Goal: Navigation & Orientation: Find specific page/section

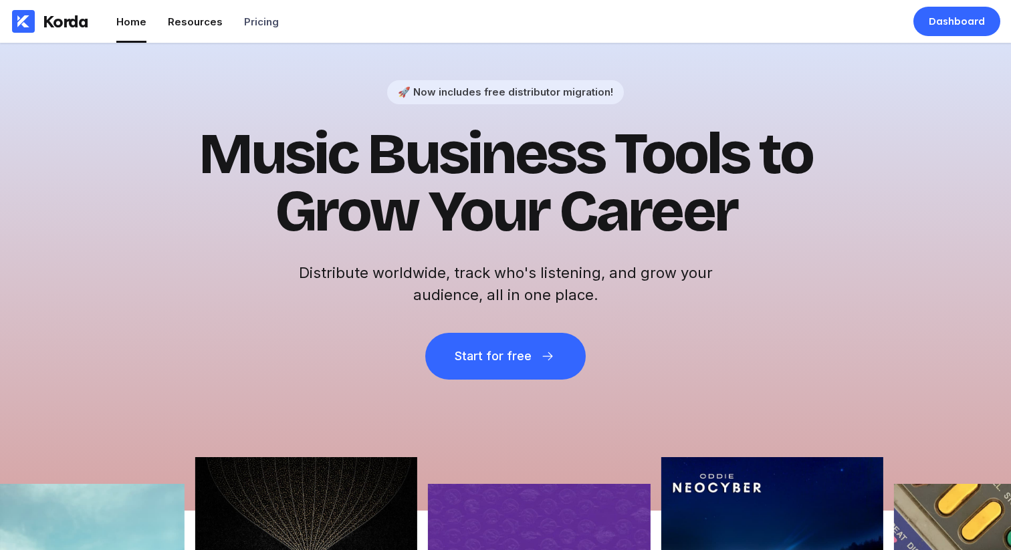
click at [189, 27] on div "Resources" at bounding box center [195, 21] width 55 height 13
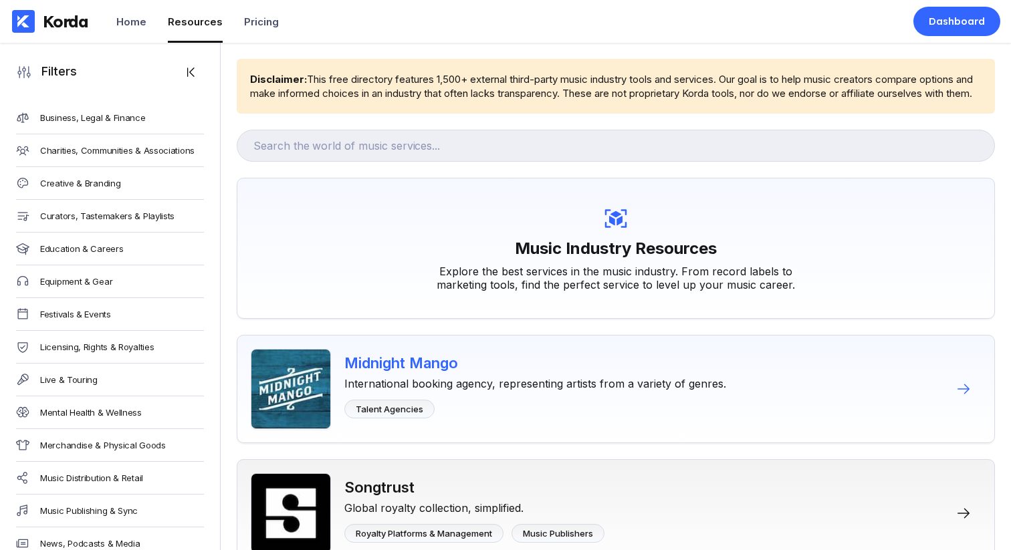
click at [488, 391] on div "International booking agency, representing artists from a variety of genres." at bounding box center [535, 381] width 382 height 19
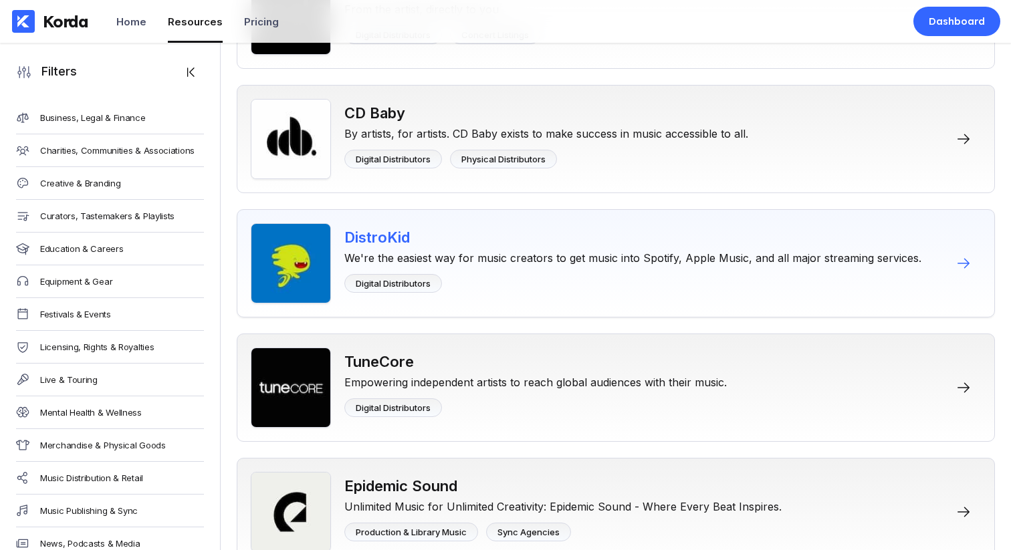
scroll to position [725, 0]
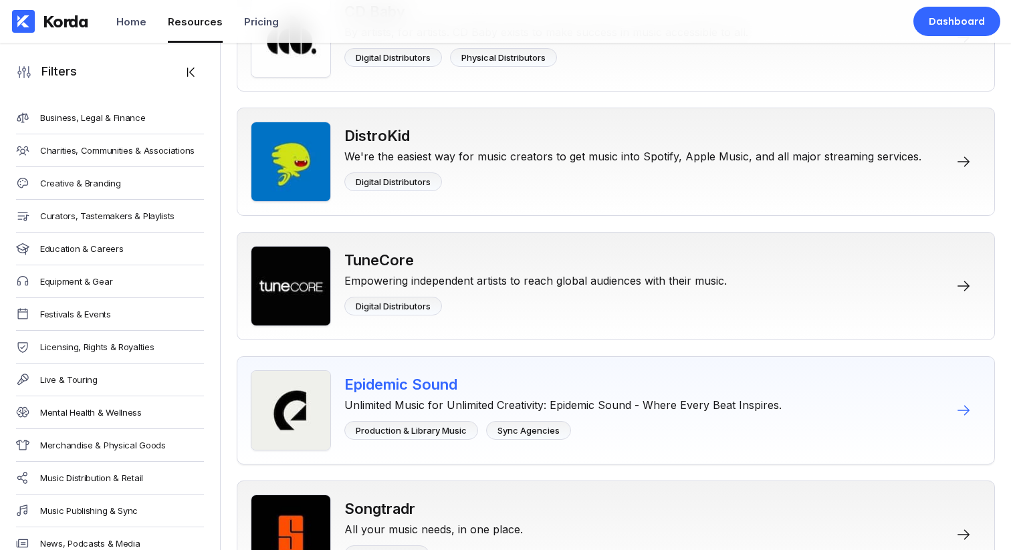
click at [493, 408] on div "Unlimited Music for Unlimited Creativity: Epidemic Sound - Where Every Beat Ins…" at bounding box center [562, 402] width 437 height 19
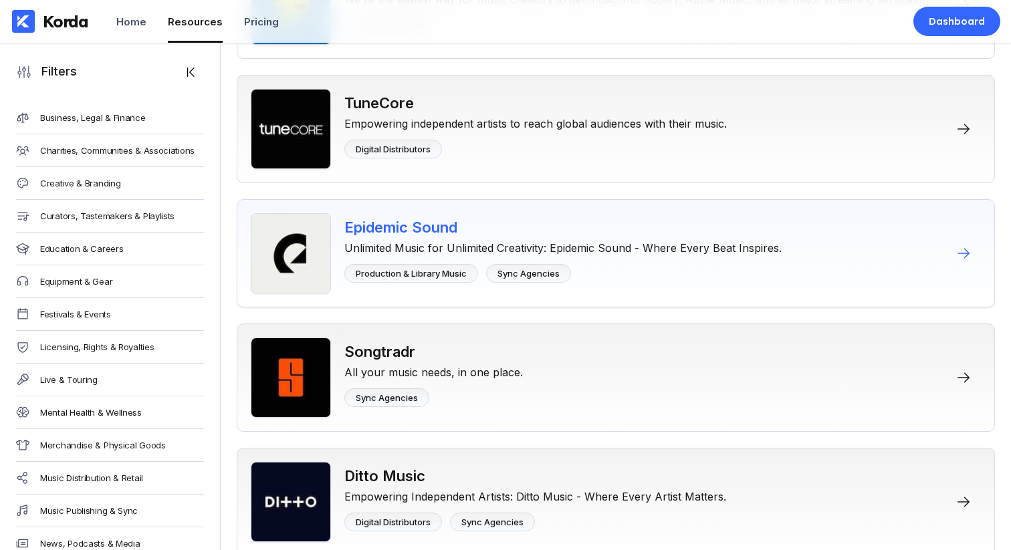
scroll to position [1462, 0]
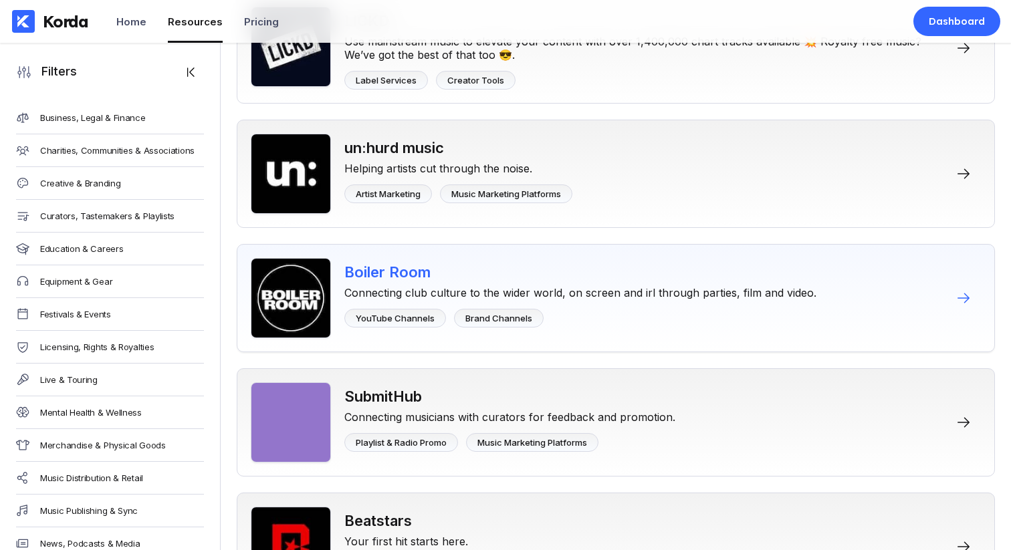
click at [535, 281] on div "Boiler Room" at bounding box center [580, 272] width 472 height 17
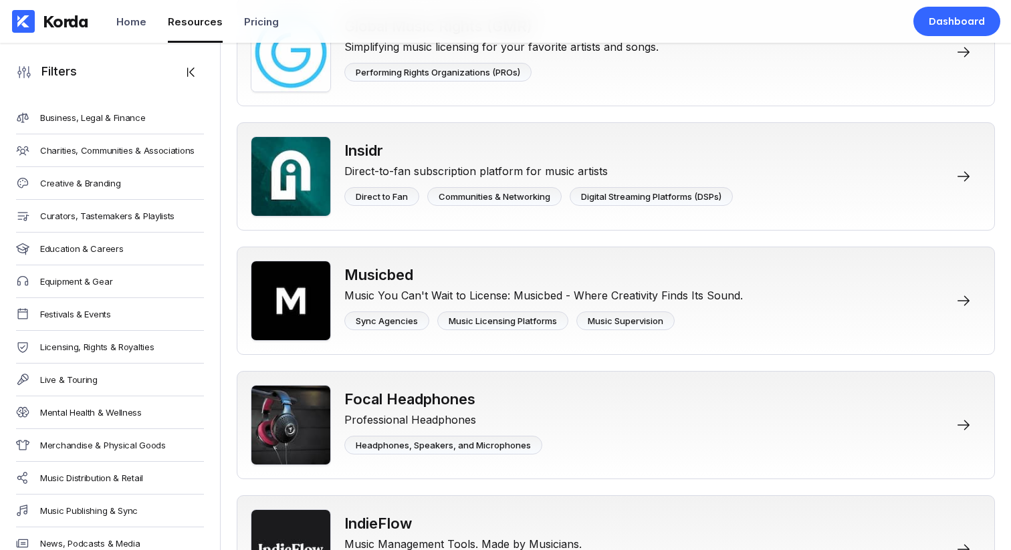
scroll to position [2829, 0]
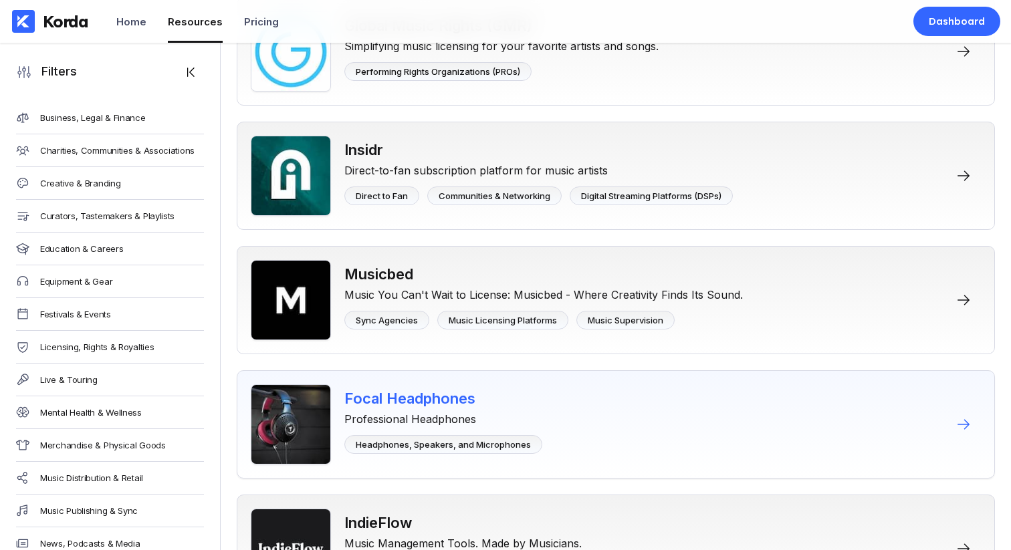
click at [456, 407] on div "Focal Headphones" at bounding box center [443, 398] width 198 height 17
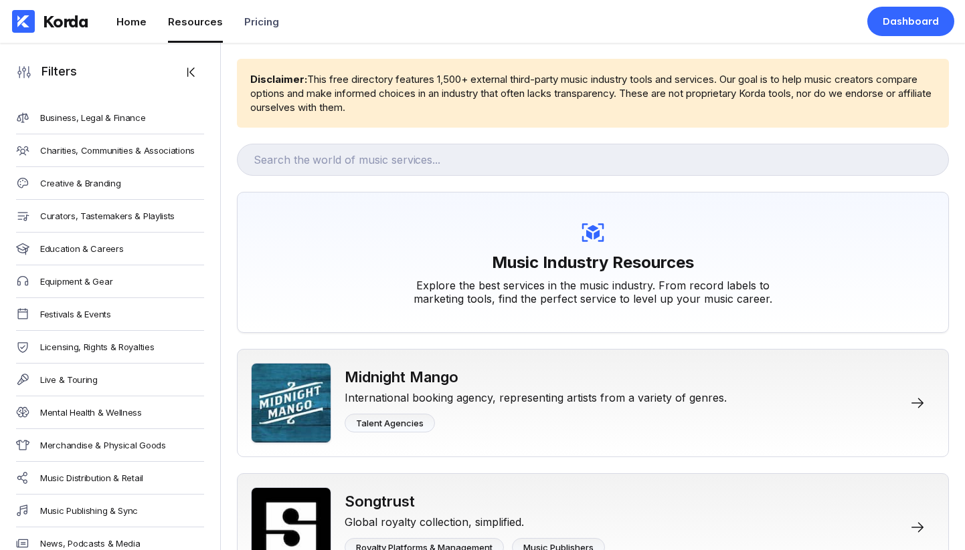
click at [136, 21] on div "Home" at bounding box center [131, 21] width 30 height 13
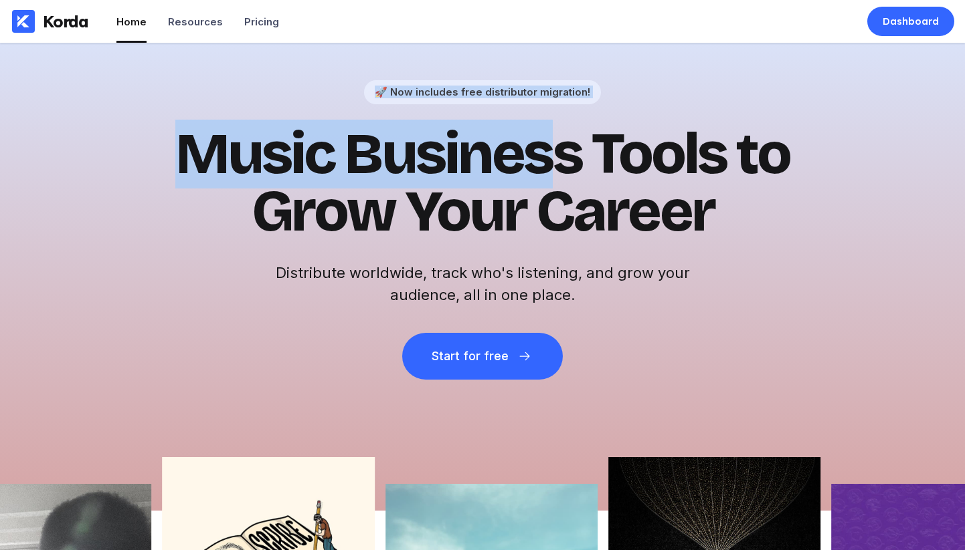
drag, startPoint x: 376, startPoint y: 94, endPoint x: 582, endPoint y: 133, distance: 209.8
click at [575, 131] on div "🚀 Now includes free distributor migration! Music Business Tools to Grow Your Ca…" at bounding box center [482, 230] width 655 height 300
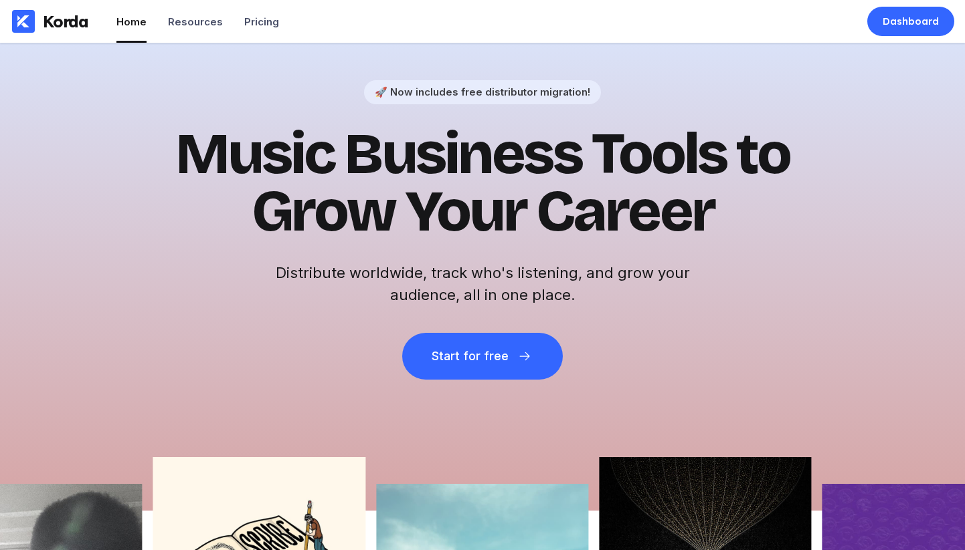
click at [597, 142] on h1 "Music Business Tools to Grow Your Career" at bounding box center [482, 183] width 655 height 115
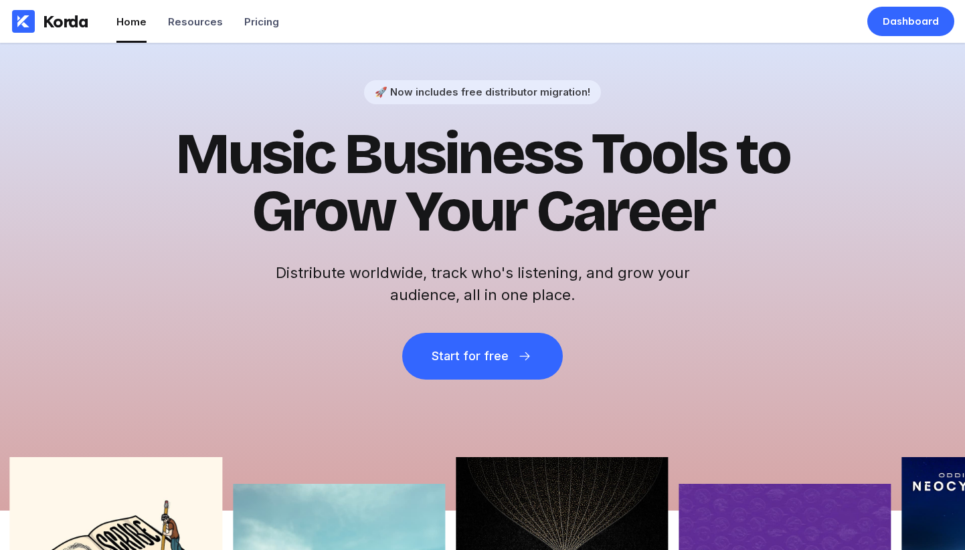
click at [935, 122] on div "🚀 Now includes free distributor migration! Music Business Tools to Grow Your Ca…" at bounding box center [482, 277] width 965 height 468
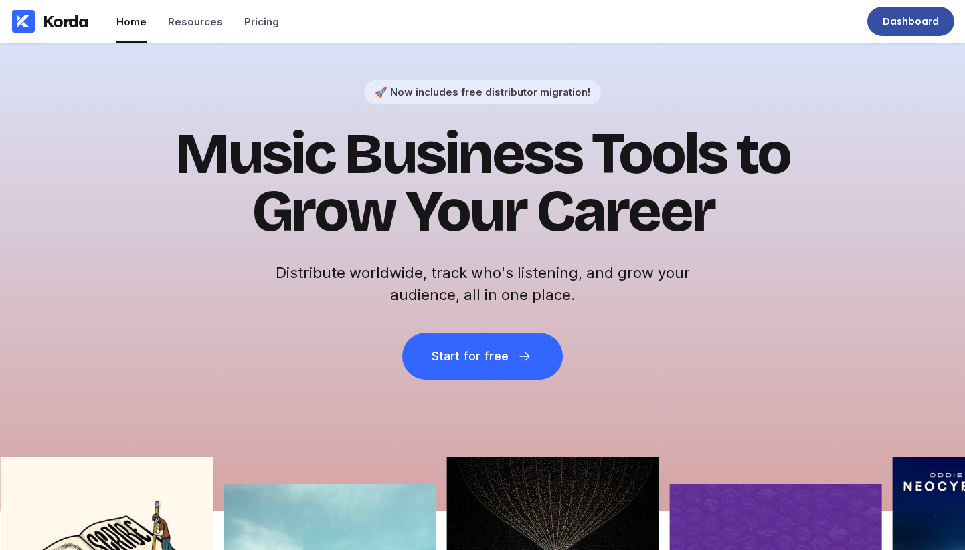
click at [928, 23] on div "Dashboard" at bounding box center [910, 21] width 56 height 13
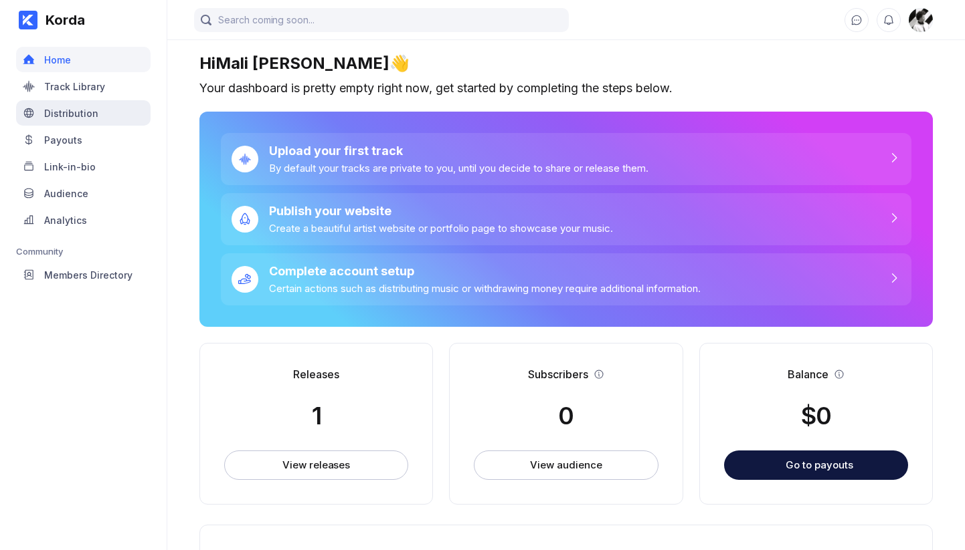
click at [116, 106] on div "Distribution" at bounding box center [83, 112] width 134 height 25
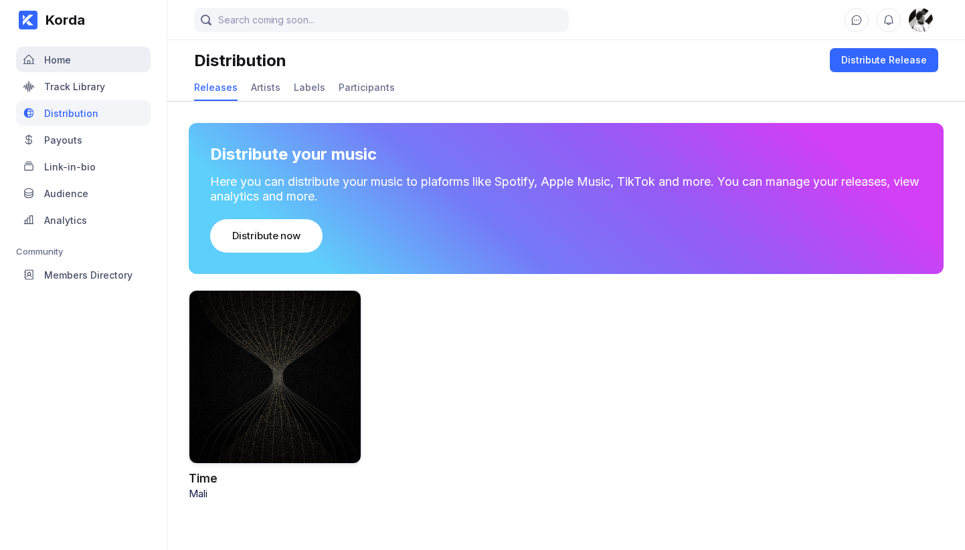
click at [106, 67] on div "Home" at bounding box center [83, 59] width 134 height 25
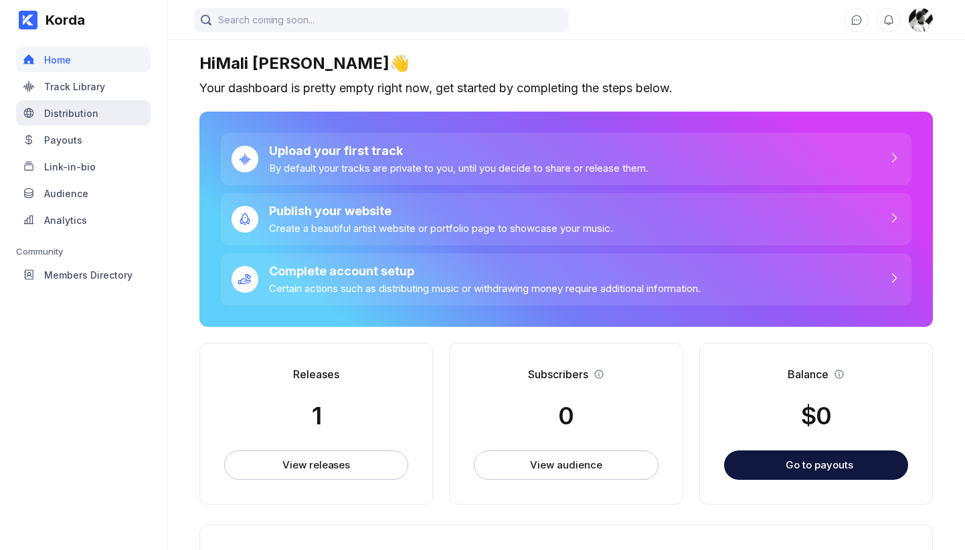
click at [97, 116] on div "Distribution" at bounding box center [83, 112] width 134 height 25
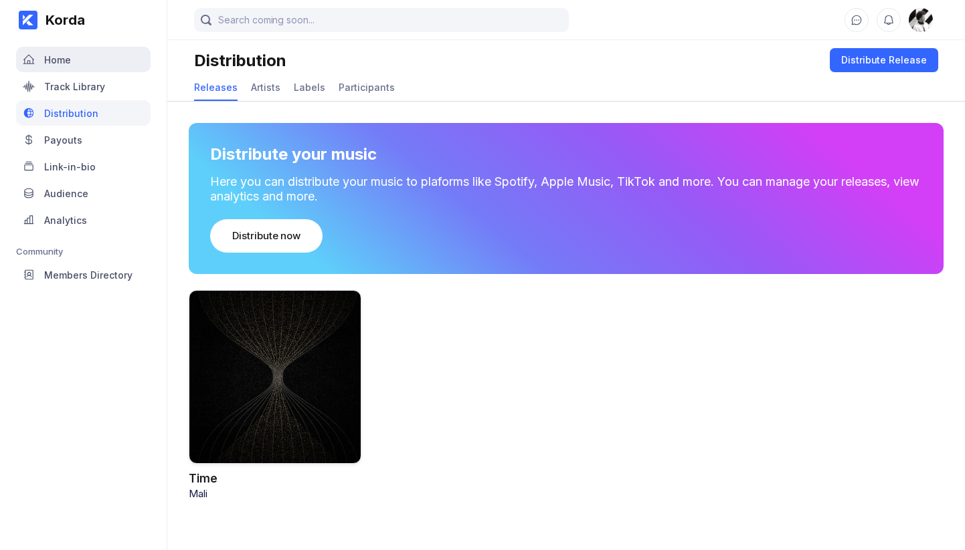
click at [102, 61] on div "Home" at bounding box center [83, 59] width 134 height 25
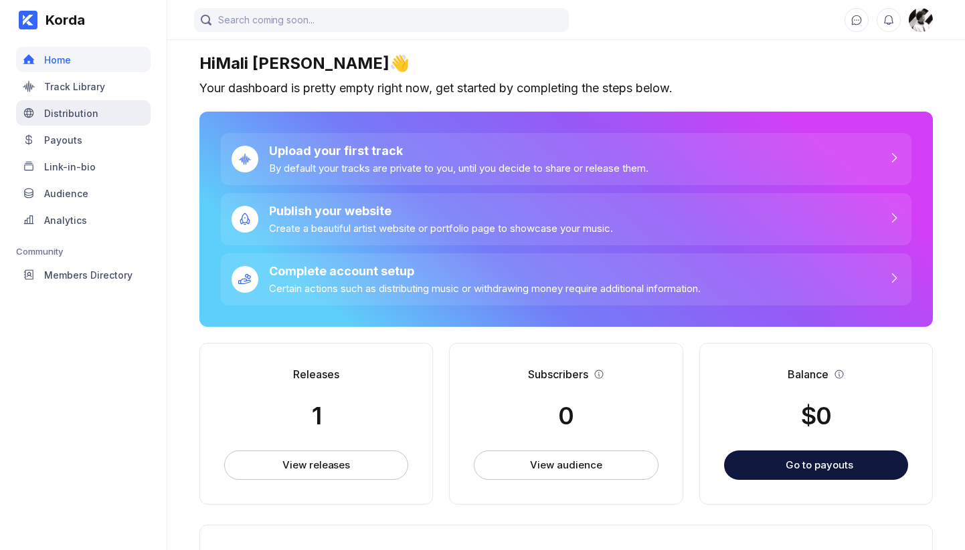
click at [99, 104] on div "Distribution" at bounding box center [83, 112] width 134 height 25
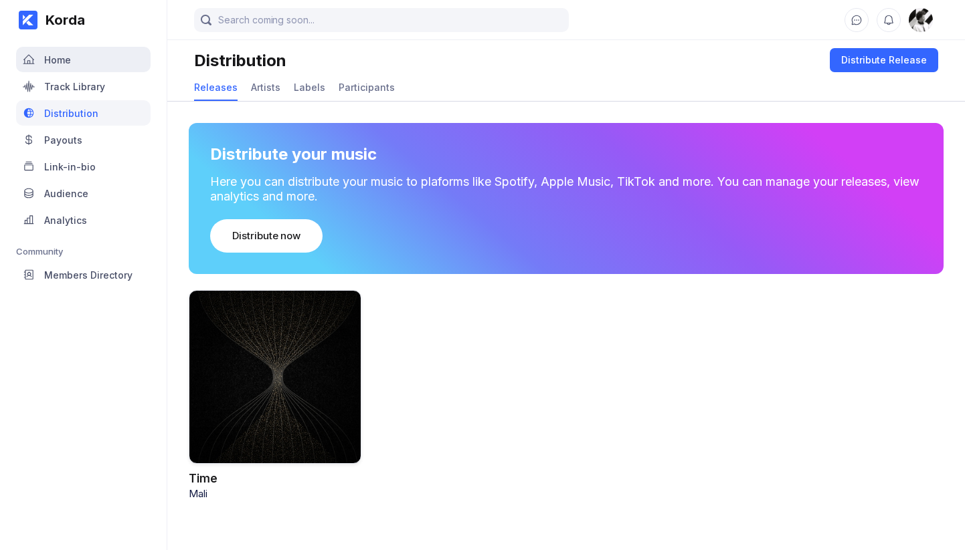
click at [97, 71] on div "Home" at bounding box center [83, 59] width 134 height 25
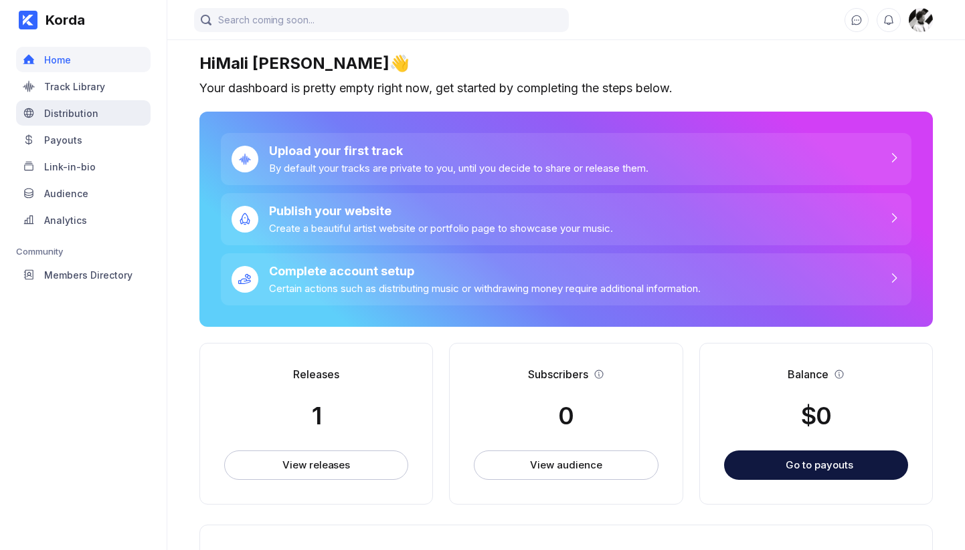
click at [95, 103] on div "Distribution" at bounding box center [83, 112] width 134 height 25
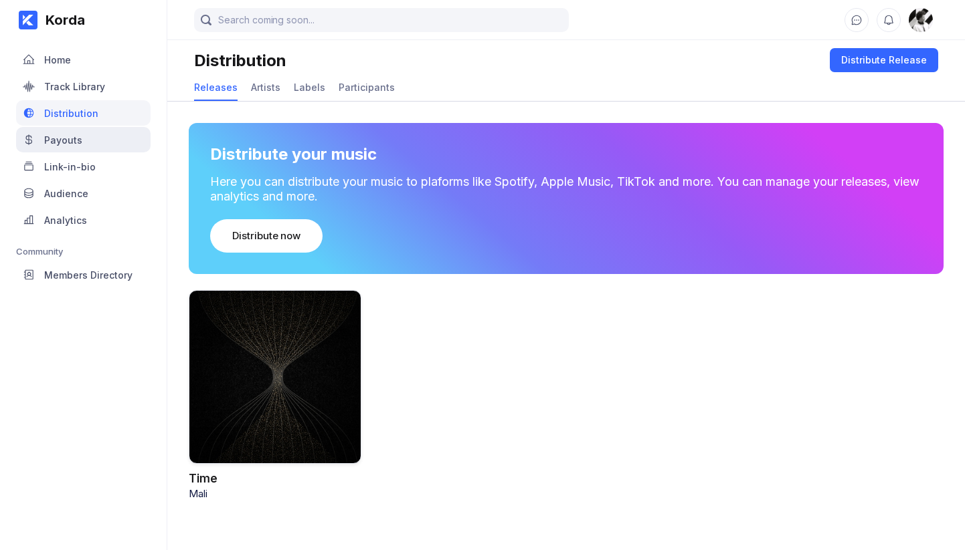
click at [57, 140] on div "Payouts" at bounding box center [63, 139] width 38 height 11
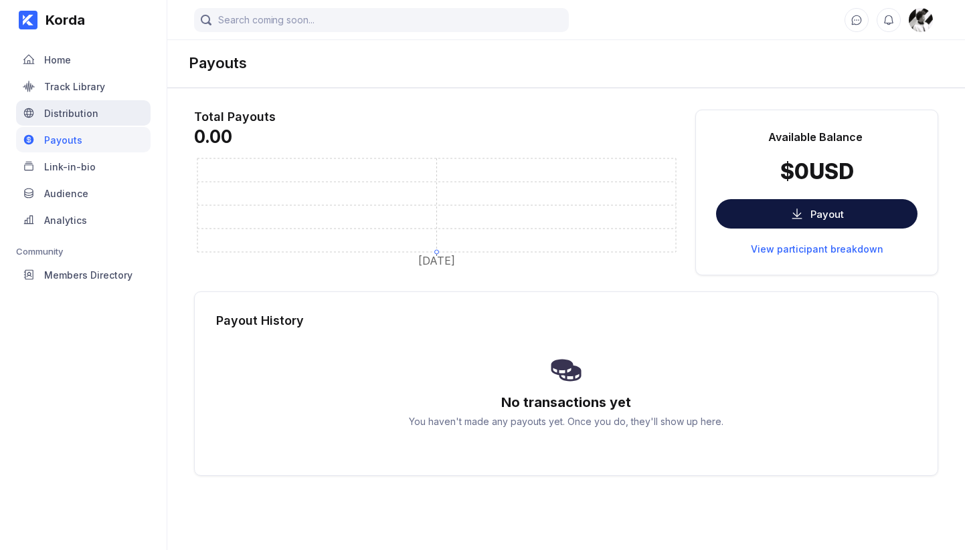
click at [73, 121] on div "Distribution" at bounding box center [83, 112] width 134 height 25
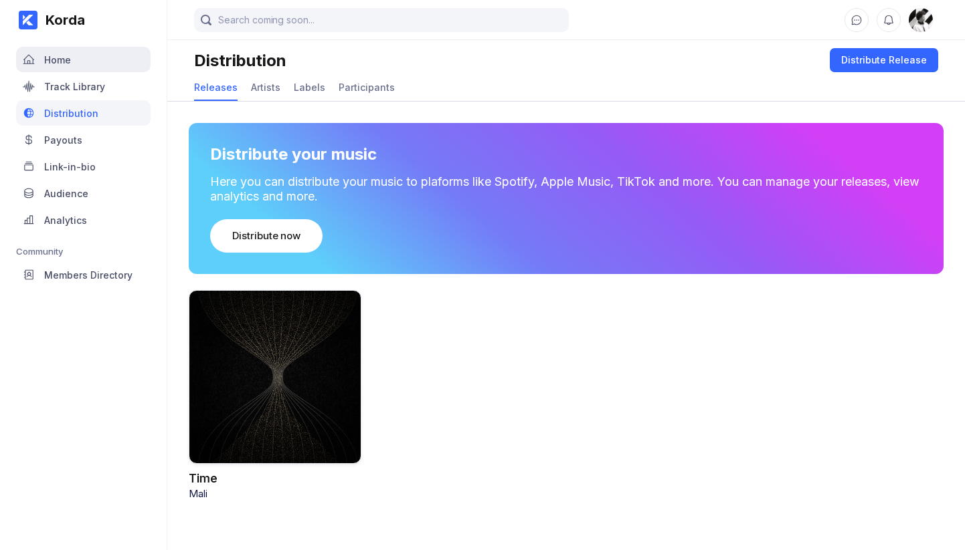
click at [87, 60] on div "Home" at bounding box center [83, 59] width 134 height 25
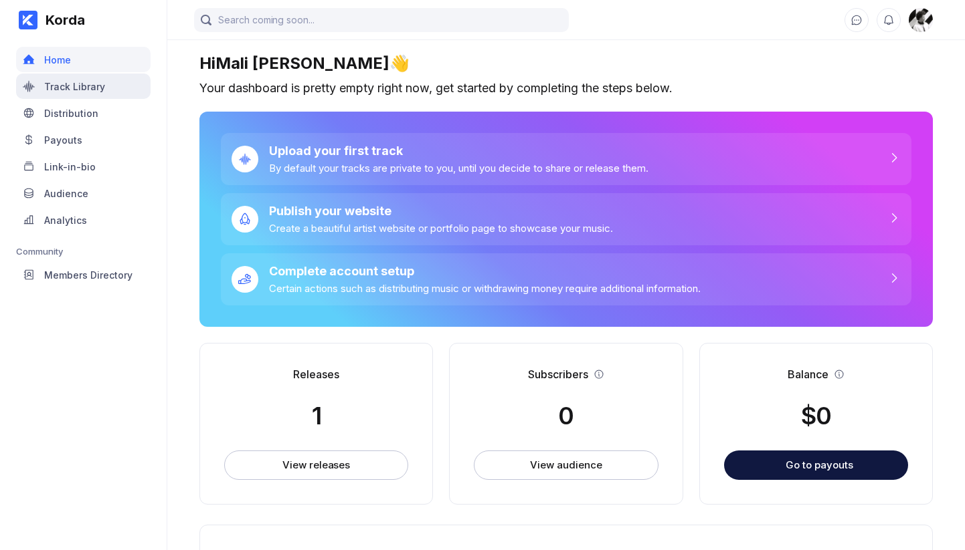
click at [86, 85] on div "Track Library" at bounding box center [74, 86] width 61 height 11
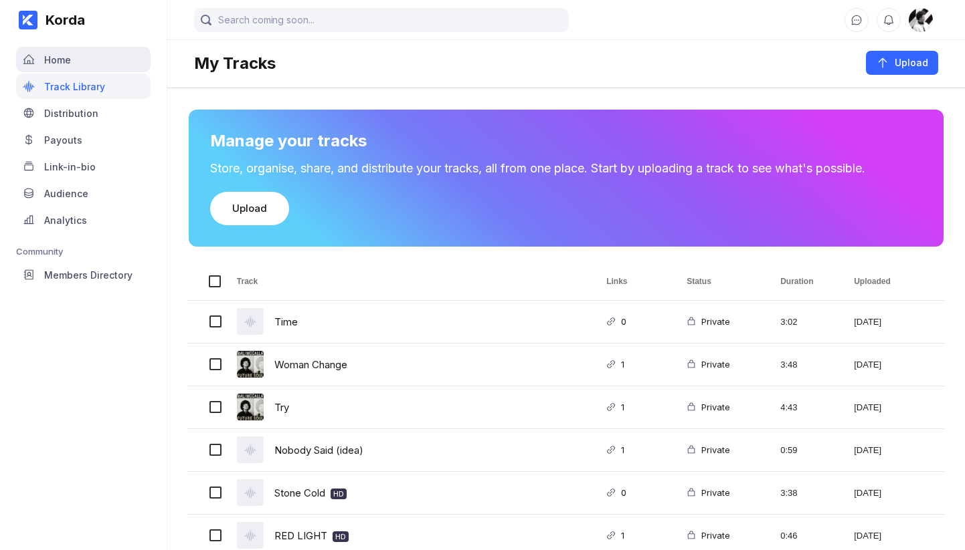
click at [84, 56] on div "Home" at bounding box center [83, 59] width 134 height 25
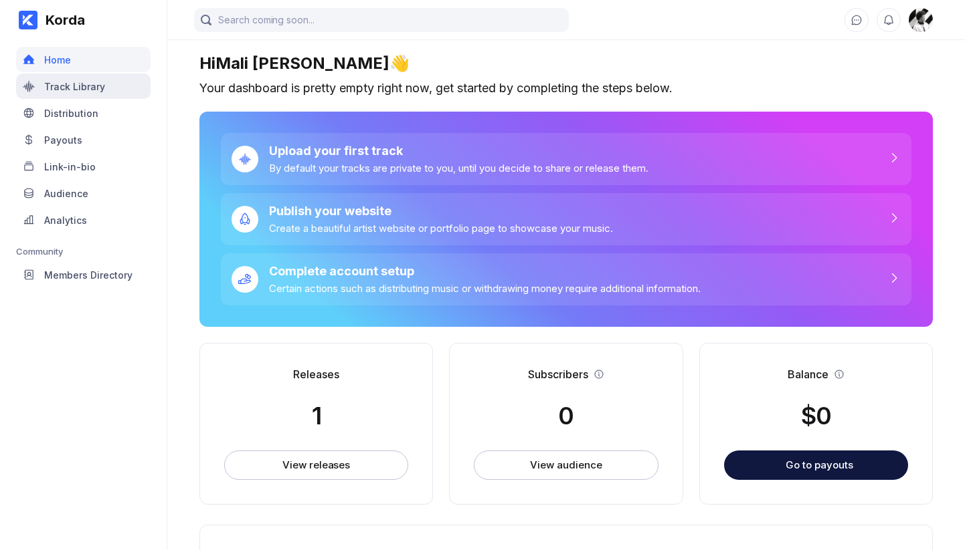
click at [84, 88] on div "Track Library" at bounding box center [74, 86] width 61 height 11
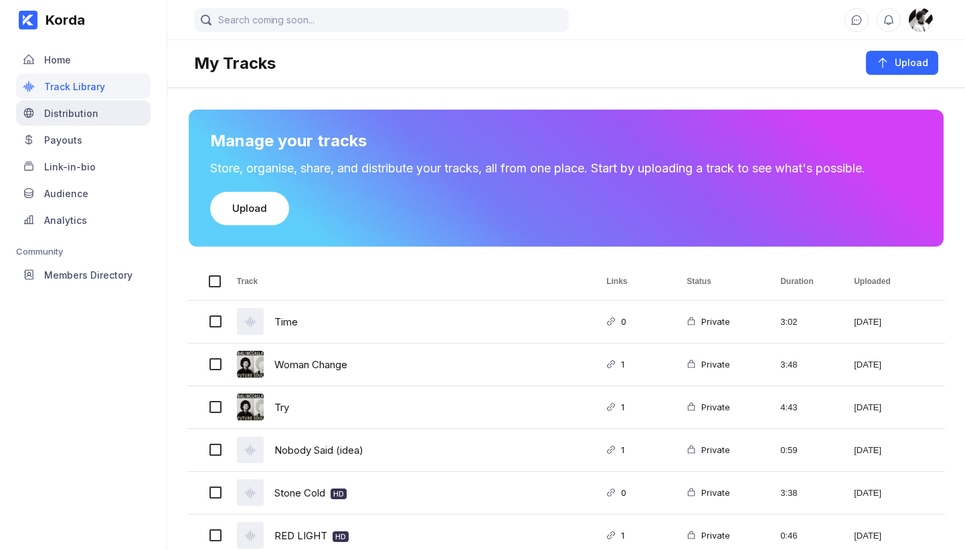
click at [86, 116] on div "Distribution" at bounding box center [71, 113] width 54 height 11
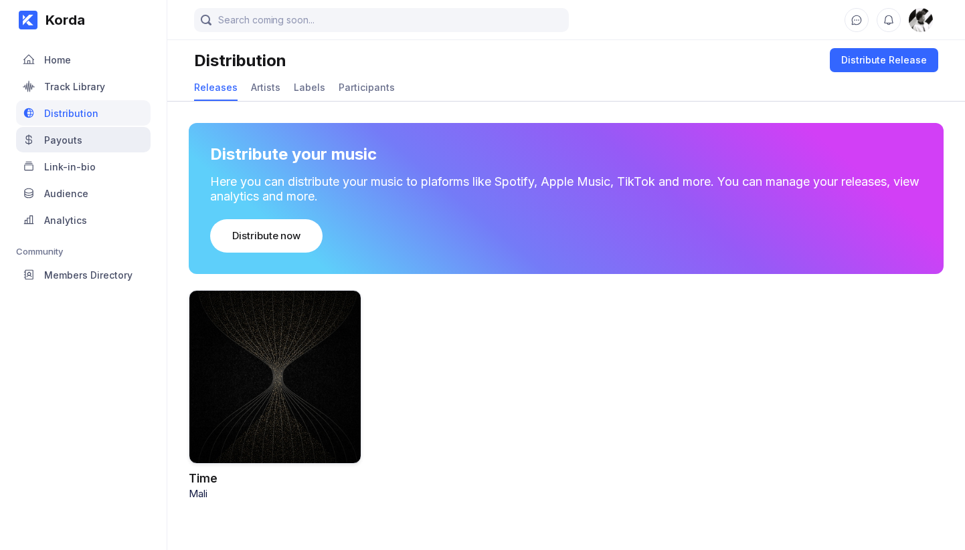
click at [118, 132] on div "Payouts" at bounding box center [83, 139] width 134 height 25
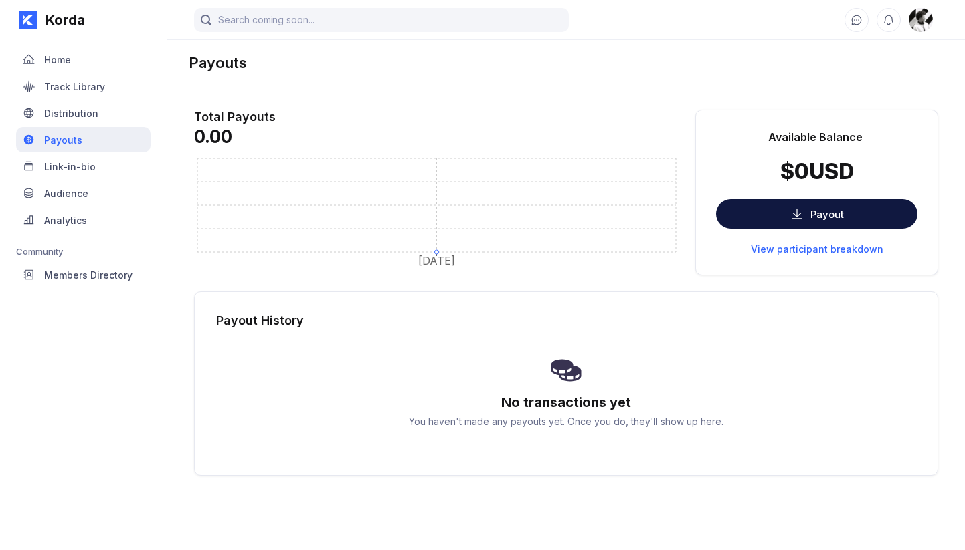
click at [80, 148] on div "Payouts" at bounding box center [83, 139] width 134 height 25
click at [77, 67] on div "Home" at bounding box center [83, 59] width 134 height 25
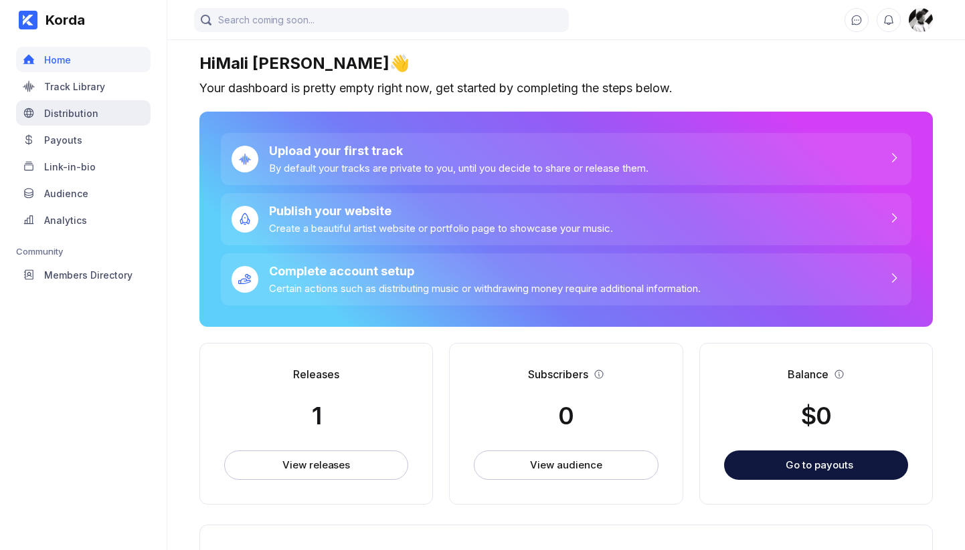
click at [78, 120] on div "Distribution" at bounding box center [83, 112] width 134 height 25
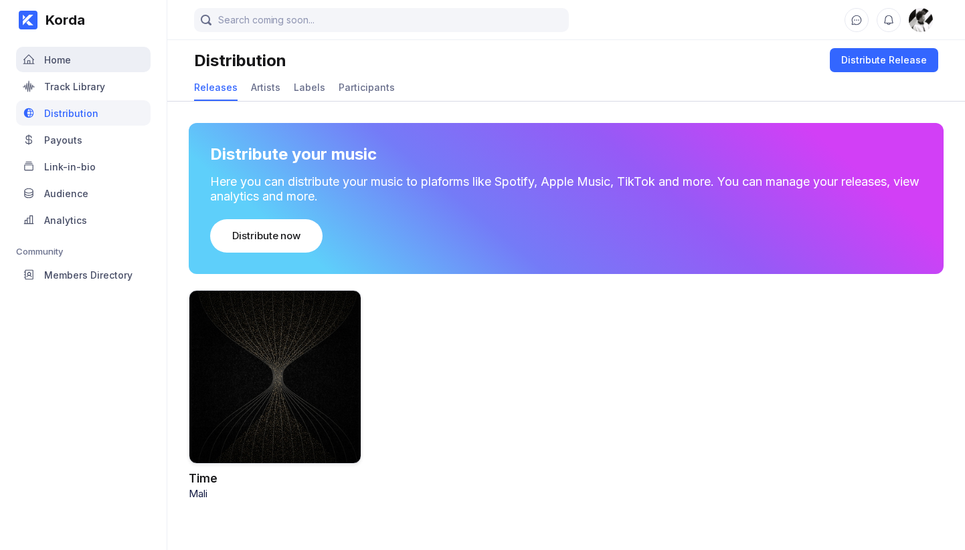
click at [78, 62] on div "Home" at bounding box center [83, 59] width 134 height 25
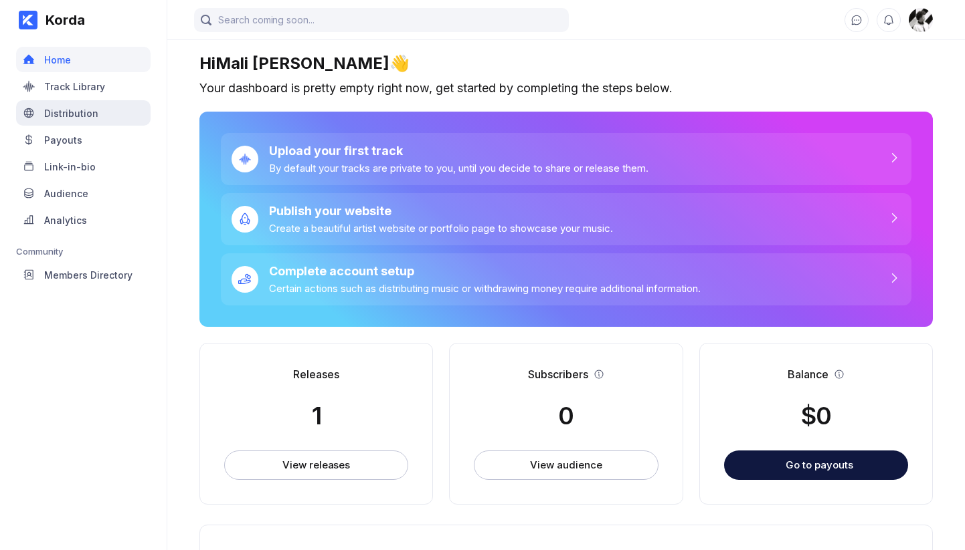
click at [89, 118] on div "Distribution" at bounding box center [71, 113] width 54 height 11
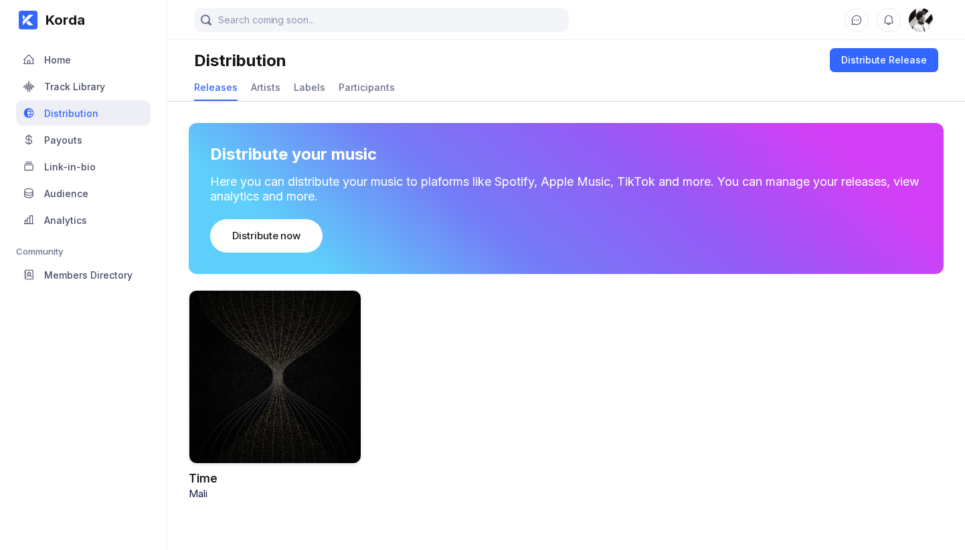
click at [90, 124] on div "Distribution" at bounding box center [83, 112] width 134 height 25
click at [86, 50] on div "Home" at bounding box center [83, 59] width 134 height 25
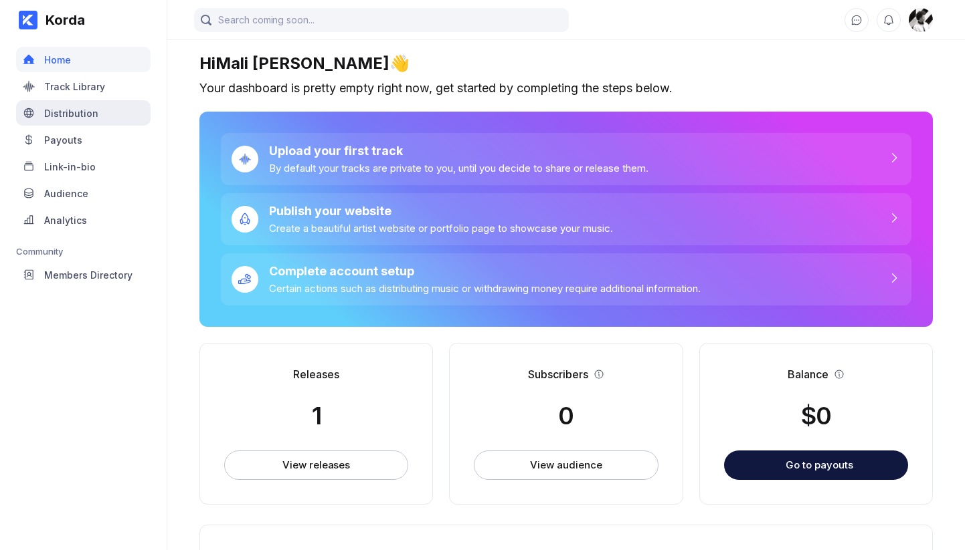
click at [96, 107] on div "Distribution" at bounding box center [83, 112] width 134 height 25
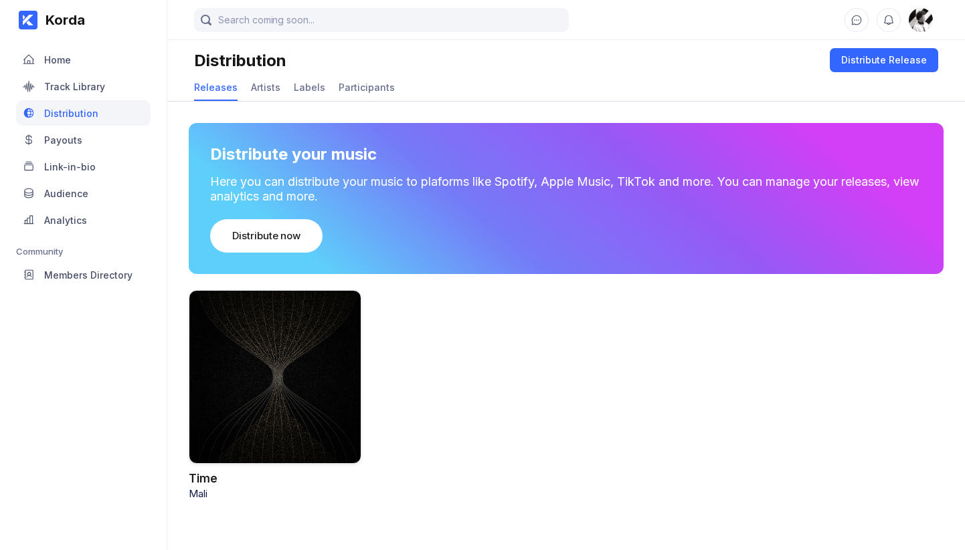
click at [319, 353] on div at bounding box center [275, 377] width 173 height 174
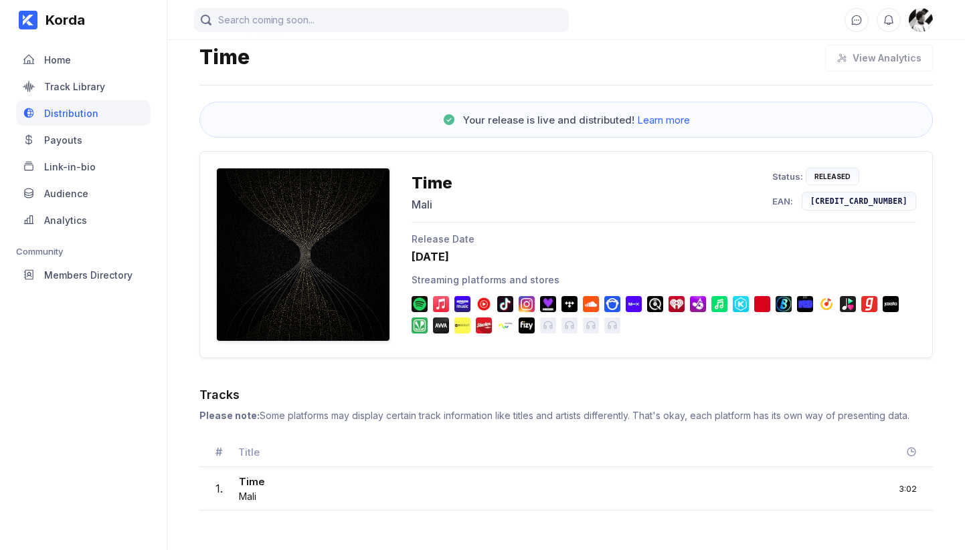
scroll to position [34, 0]
click at [625, 376] on div "Releases / Time Time View Analytics Your release is live and distributed! Learn…" at bounding box center [565, 263] width 797 height 520
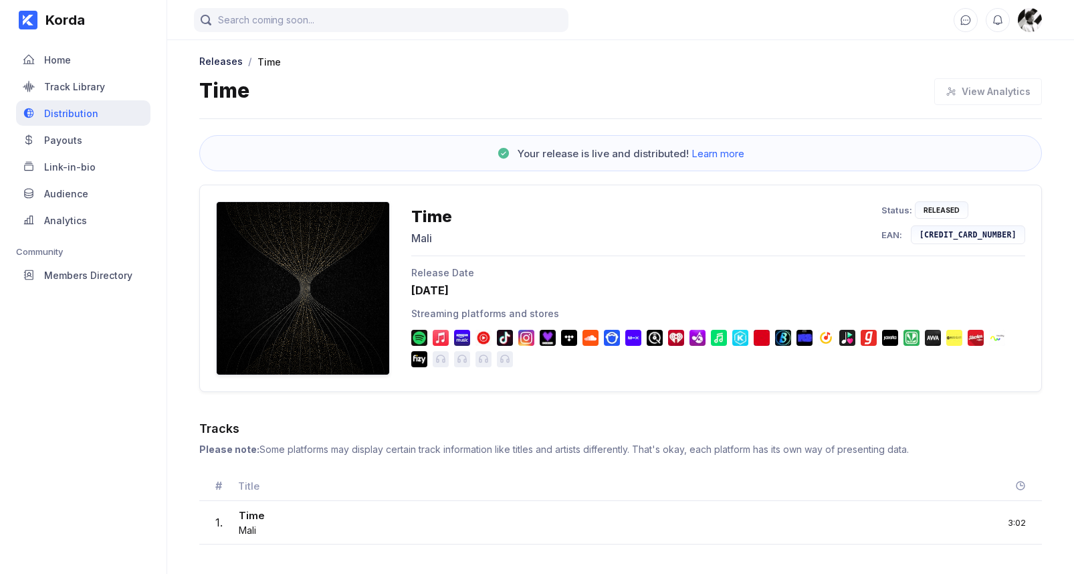
click at [108, 118] on div "Distribution" at bounding box center [83, 112] width 134 height 25
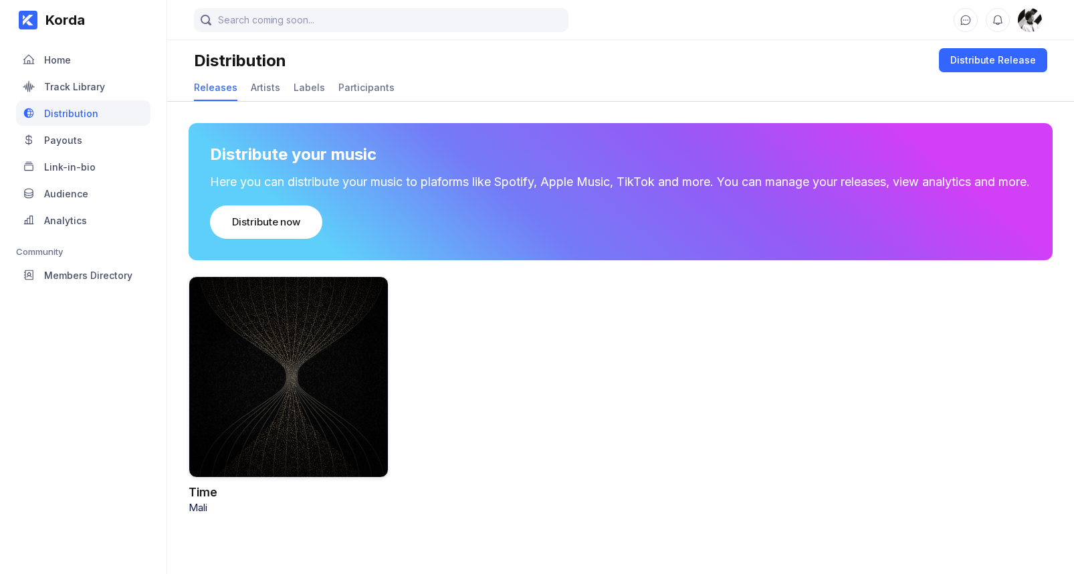
click at [96, 62] on div "Home" at bounding box center [83, 59] width 134 height 25
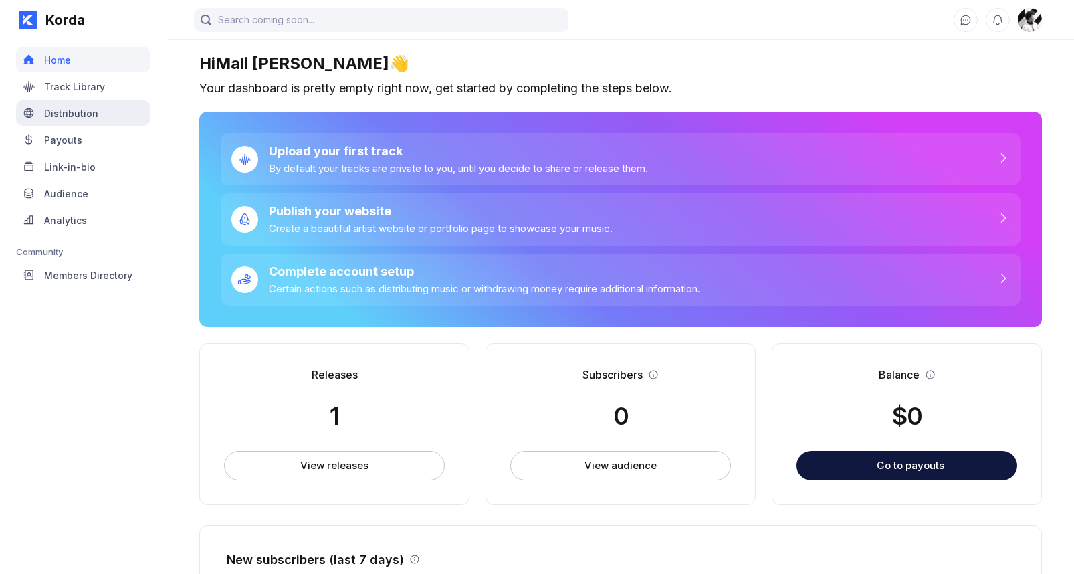
click at [102, 105] on div "Distribution" at bounding box center [83, 112] width 134 height 25
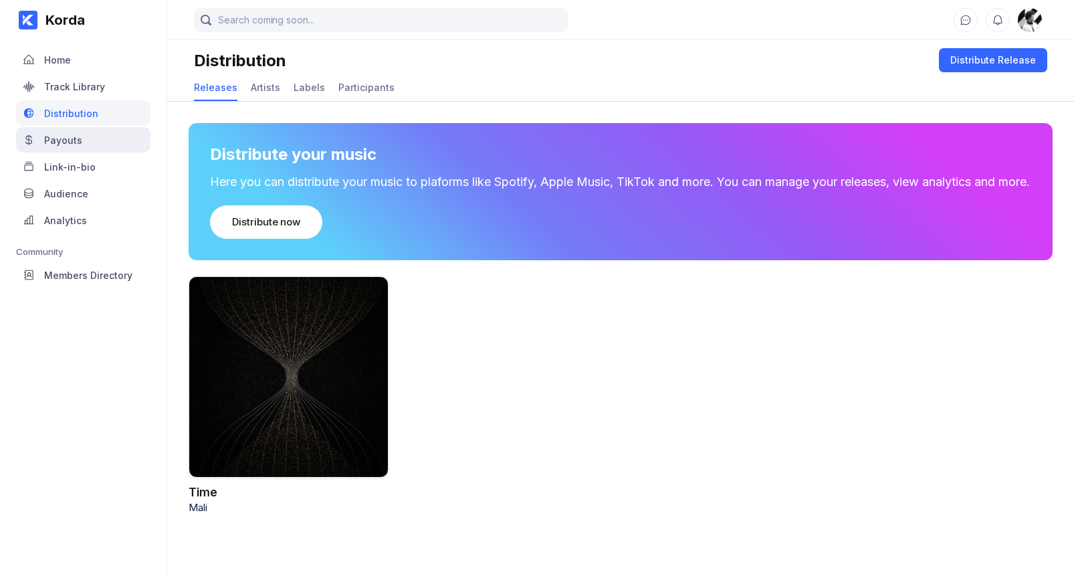
click at [99, 134] on div "Payouts" at bounding box center [83, 139] width 134 height 25
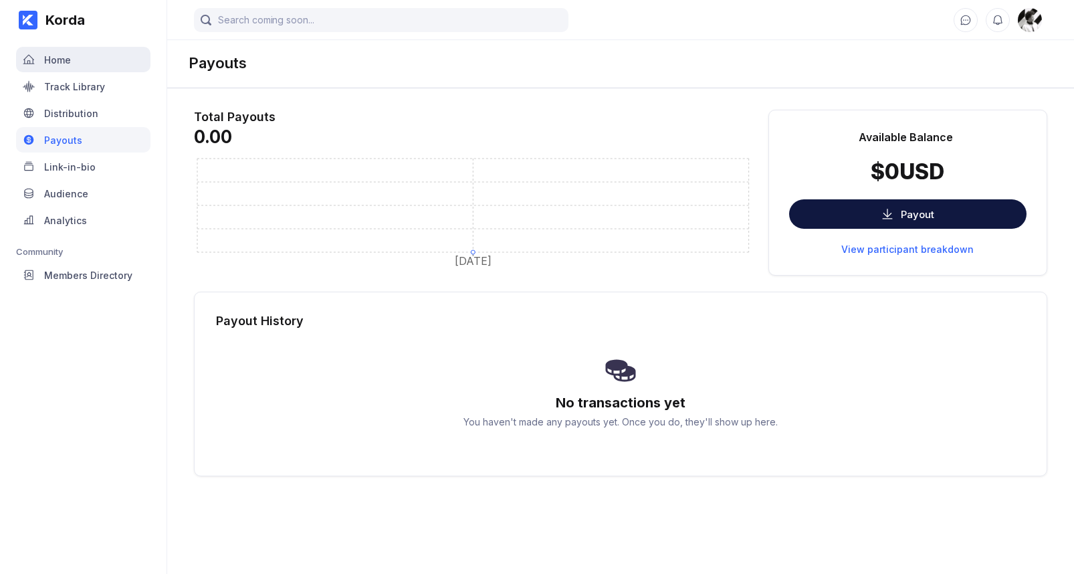
click at [90, 58] on div "Home" at bounding box center [83, 59] width 134 height 25
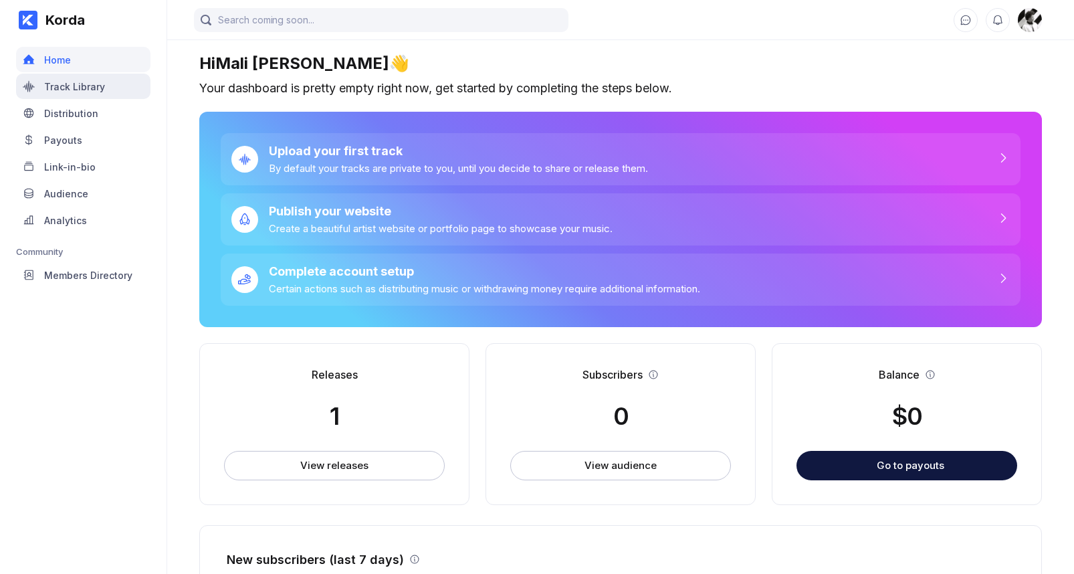
click at [90, 88] on div "Track Library" at bounding box center [74, 86] width 61 height 11
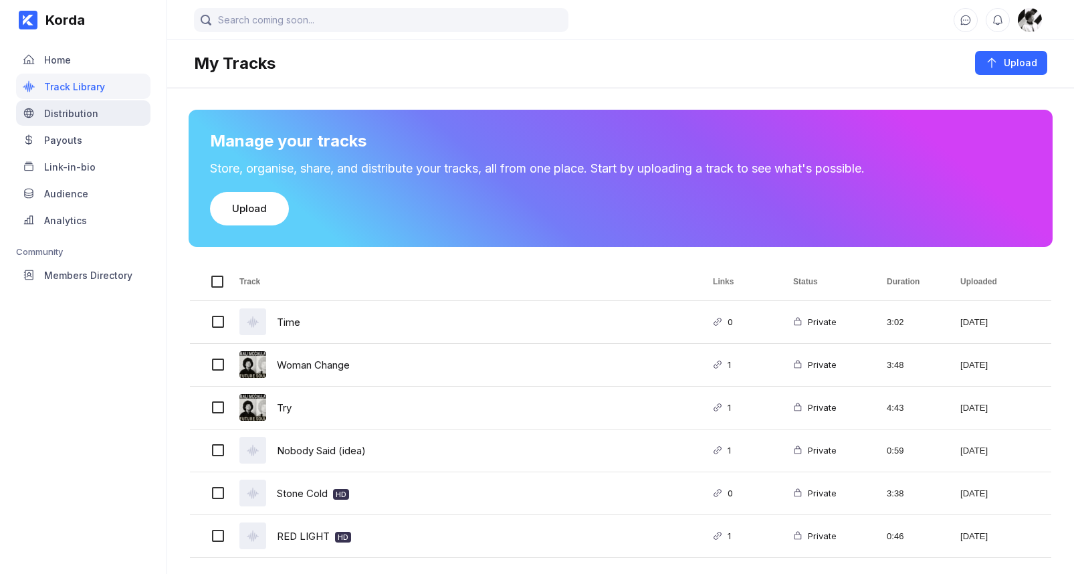
click at [95, 112] on div "Distribution" at bounding box center [71, 113] width 54 height 11
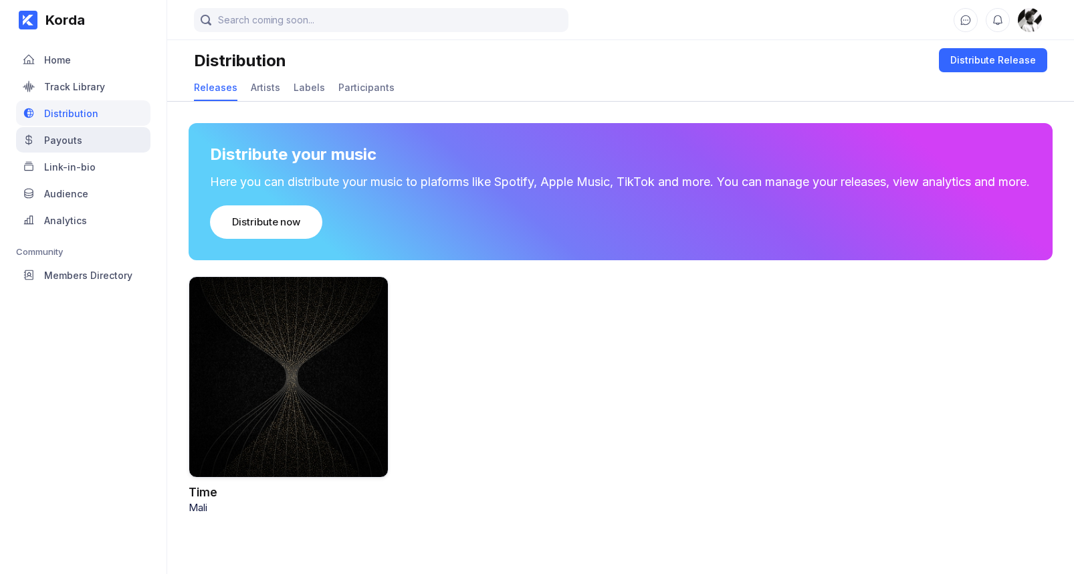
click at [96, 139] on div "Payouts" at bounding box center [83, 139] width 134 height 25
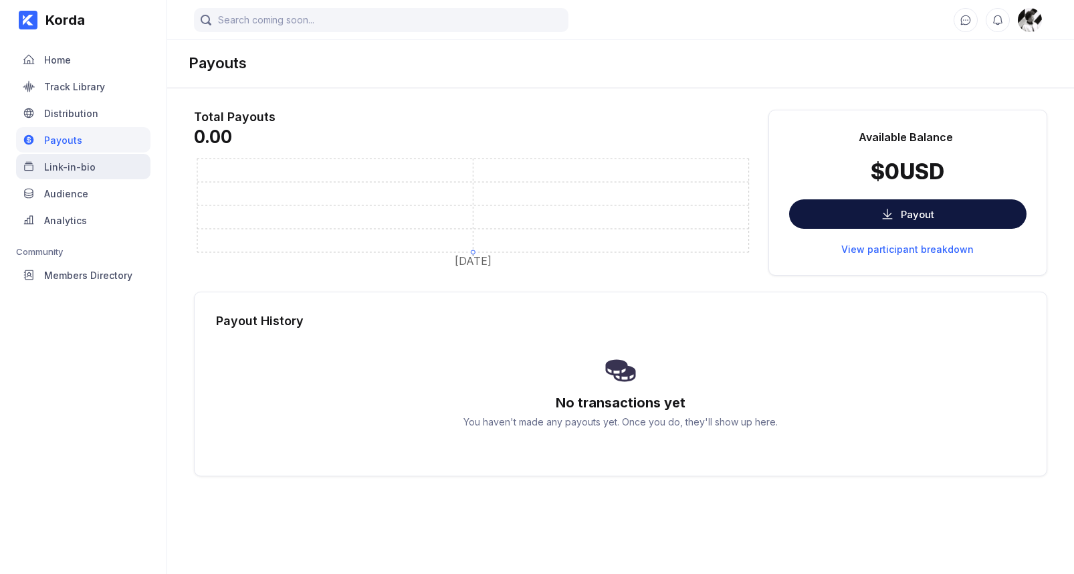
click at [95, 158] on div "Link-in-bio" at bounding box center [83, 166] width 134 height 25
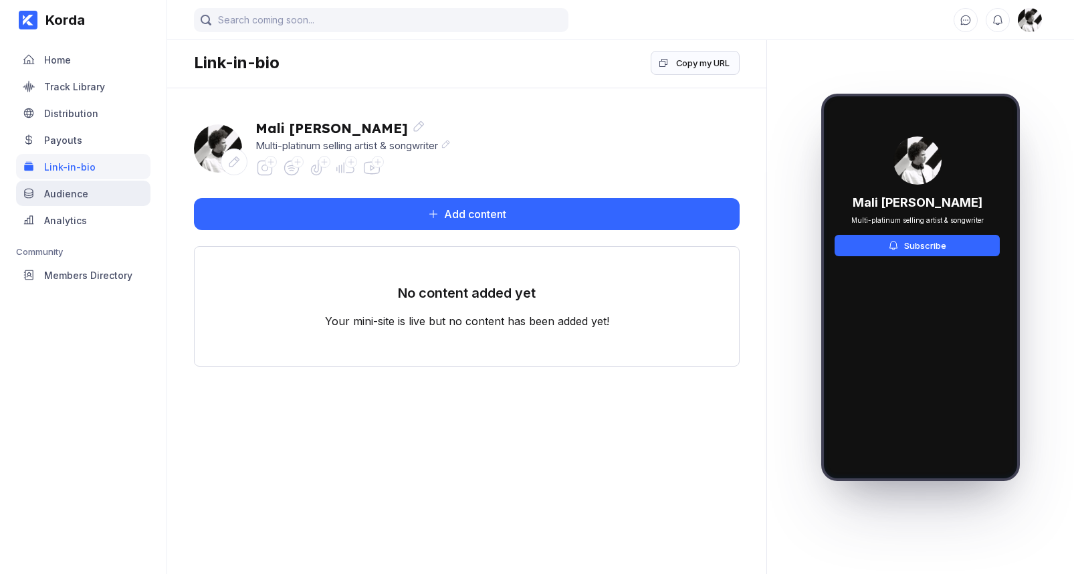
click at [98, 193] on div "Audience" at bounding box center [83, 193] width 134 height 25
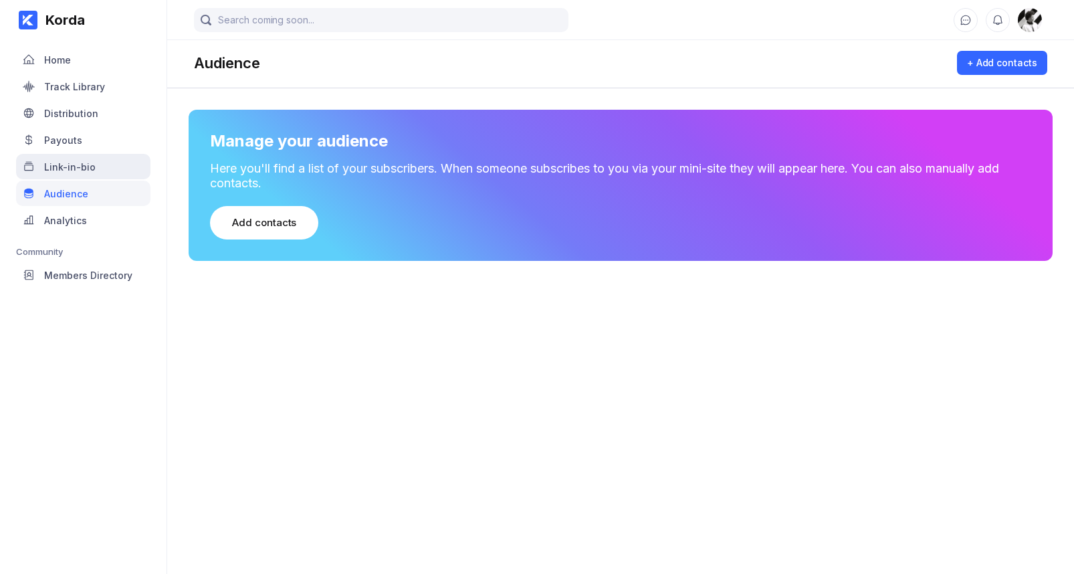
click at [91, 170] on div "Link-in-bio" at bounding box center [70, 166] width 52 height 11
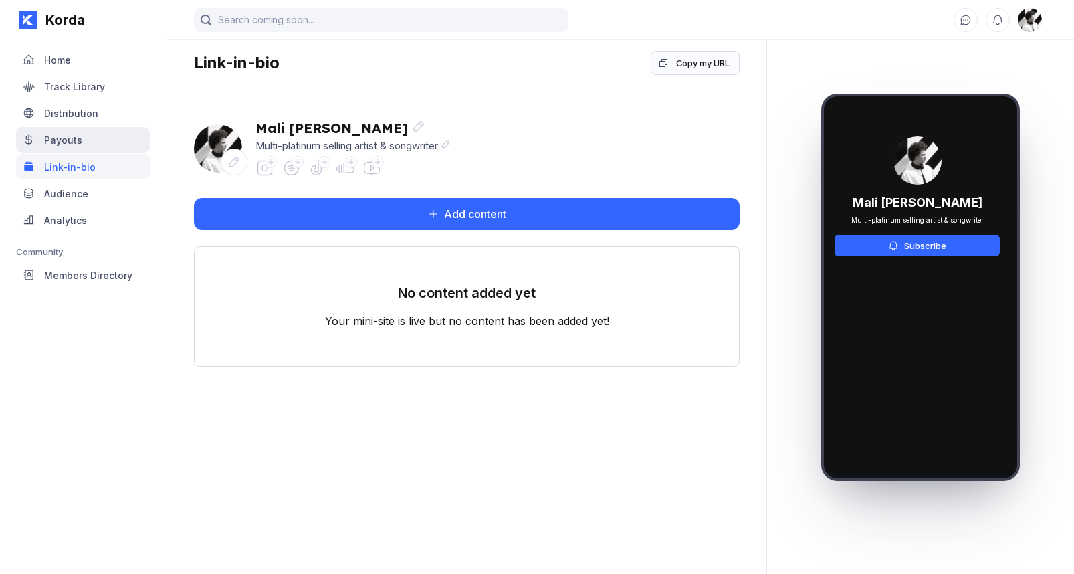
click at [87, 140] on div "Payouts" at bounding box center [83, 139] width 134 height 25
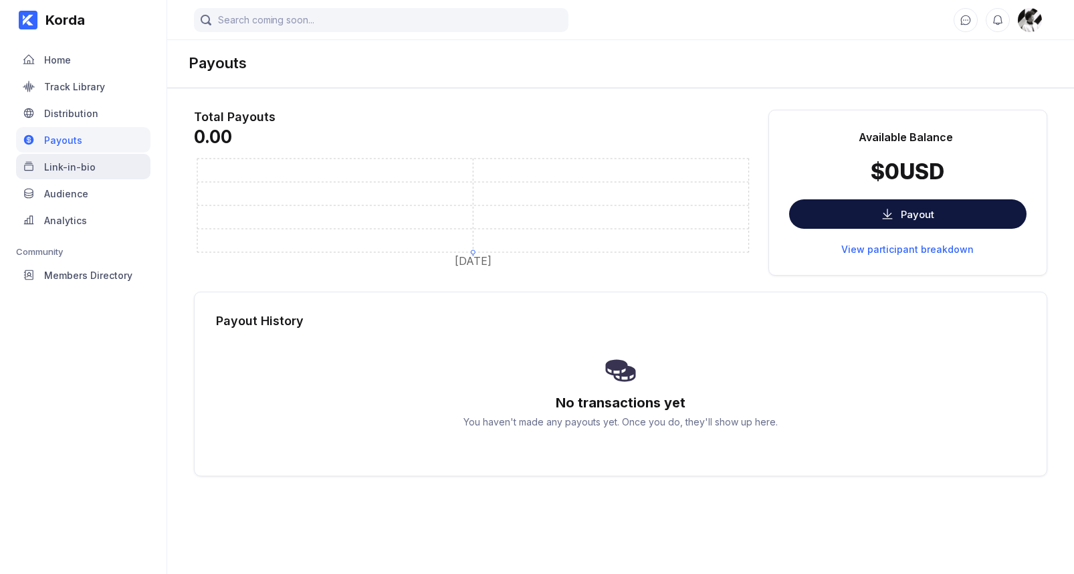
click at [90, 165] on div "Link-in-bio" at bounding box center [70, 166] width 52 height 11
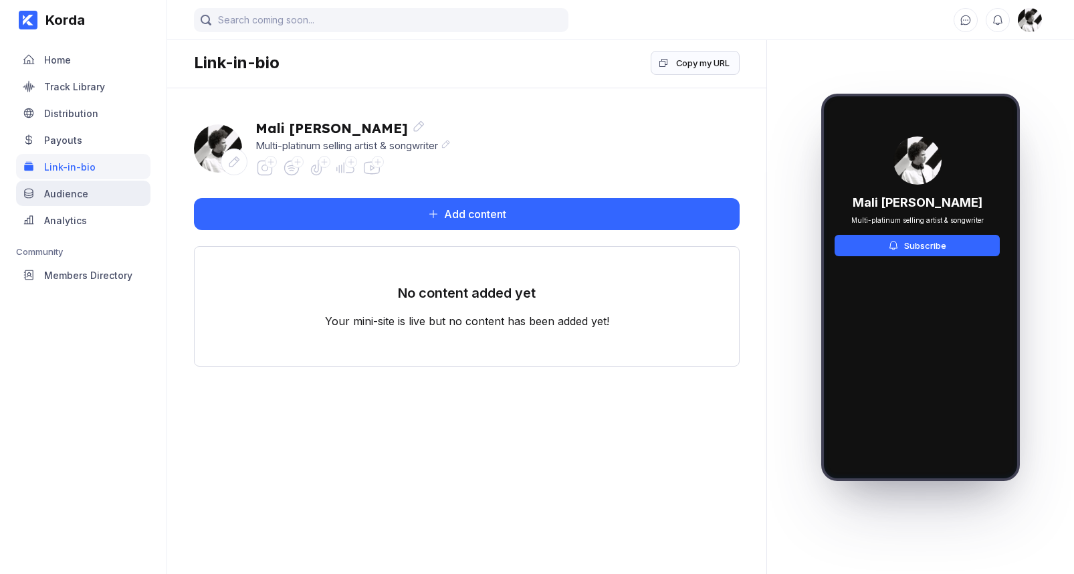
click at [96, 187] on div "Audience" at bounding box center [83, 193] width 134 height 25
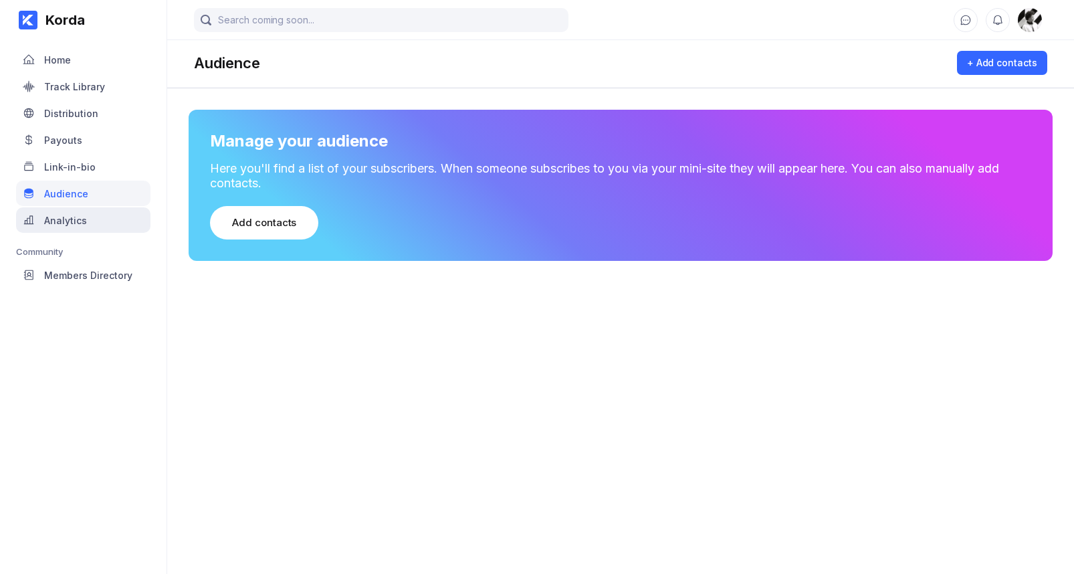
click at [89, 215] on div "Analytics" at bounding box center [83, 219] width 134 height 25
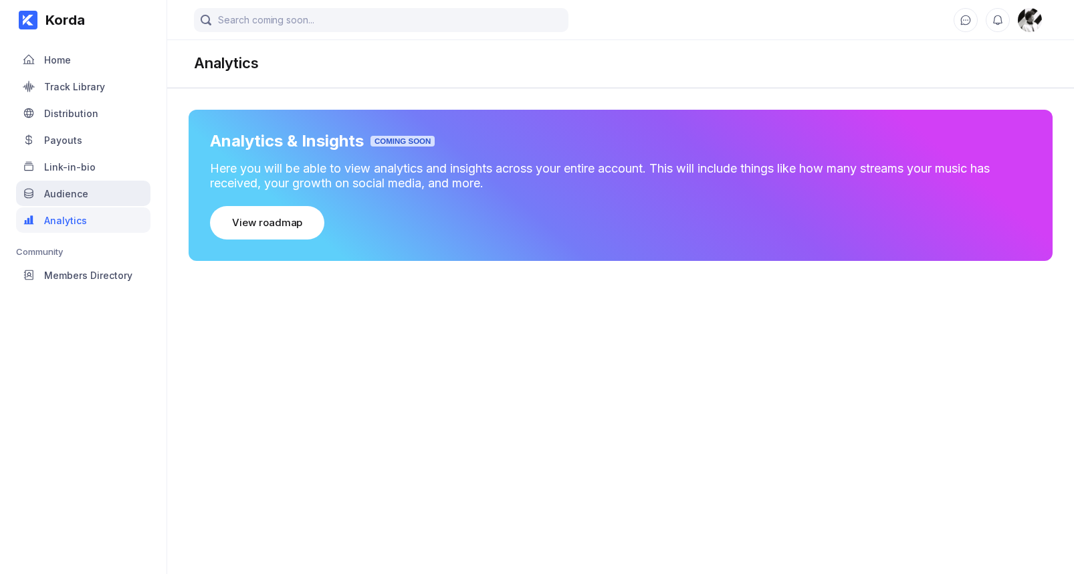
click at [84, 191] on div "Audience" at bounding box center [66, 193] width 44 height 11
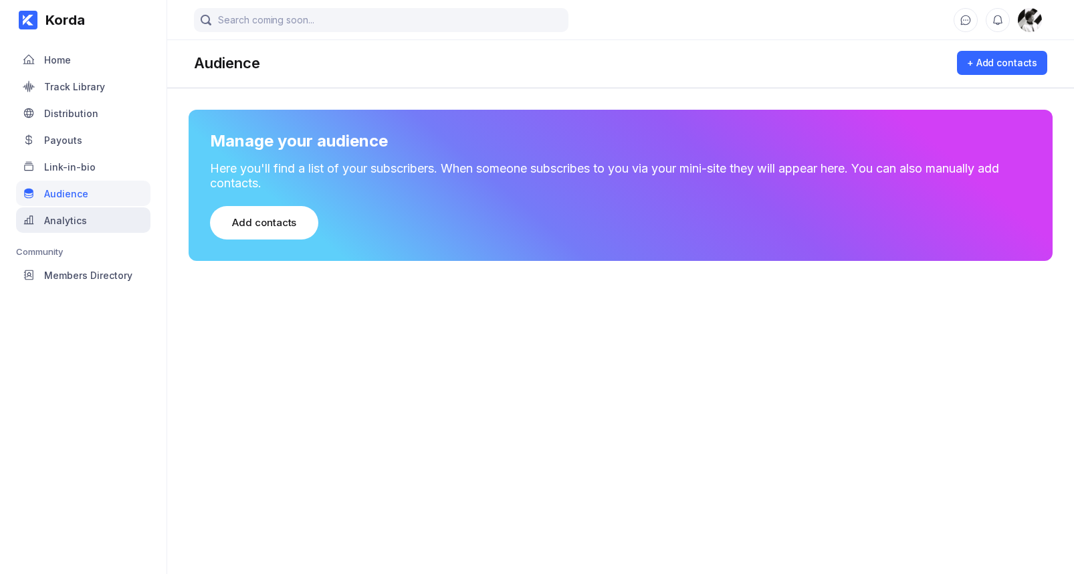
click at [89, 213] on div "Analytics" at bounding box center [83, 219] width 134 height 25
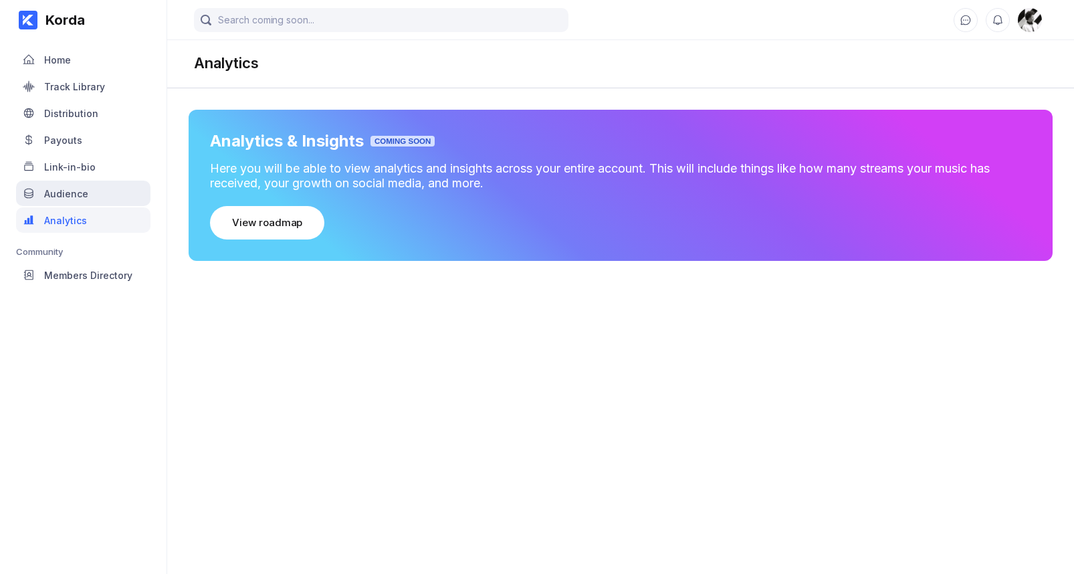
click at [87, 187] on div "Audience" at bounding box center [83, 193] width 134 height 25
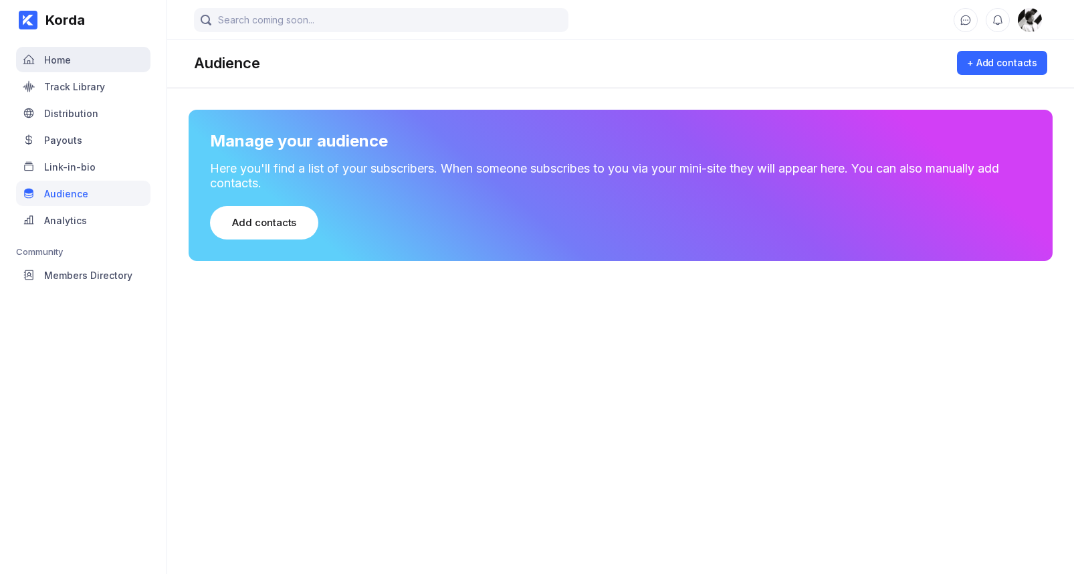
click at [85, 58] on div "Home" at bounding box center [83, 59] width 134 height 25
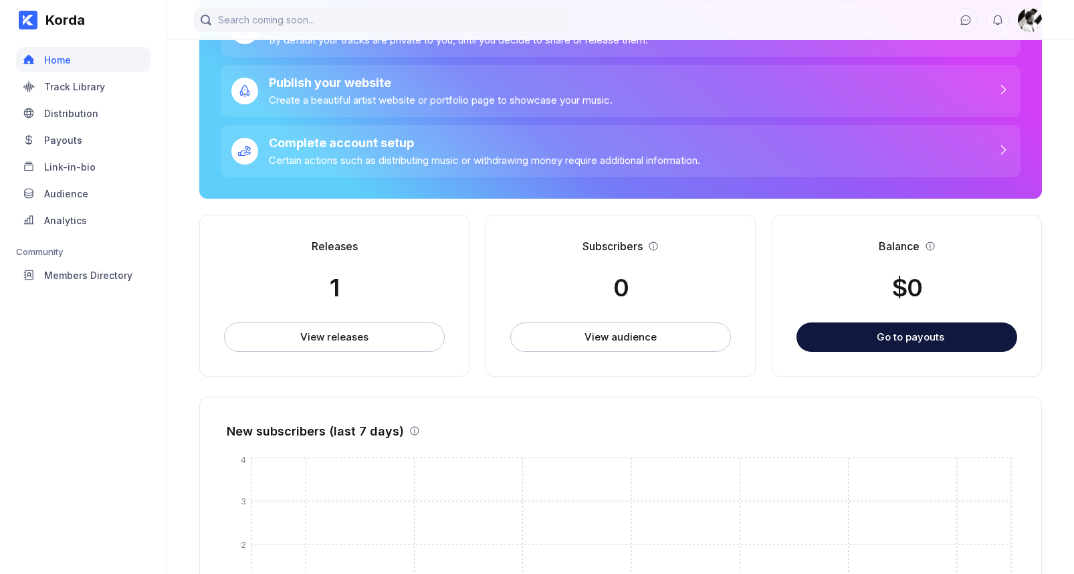
scroll to position [131, 0]
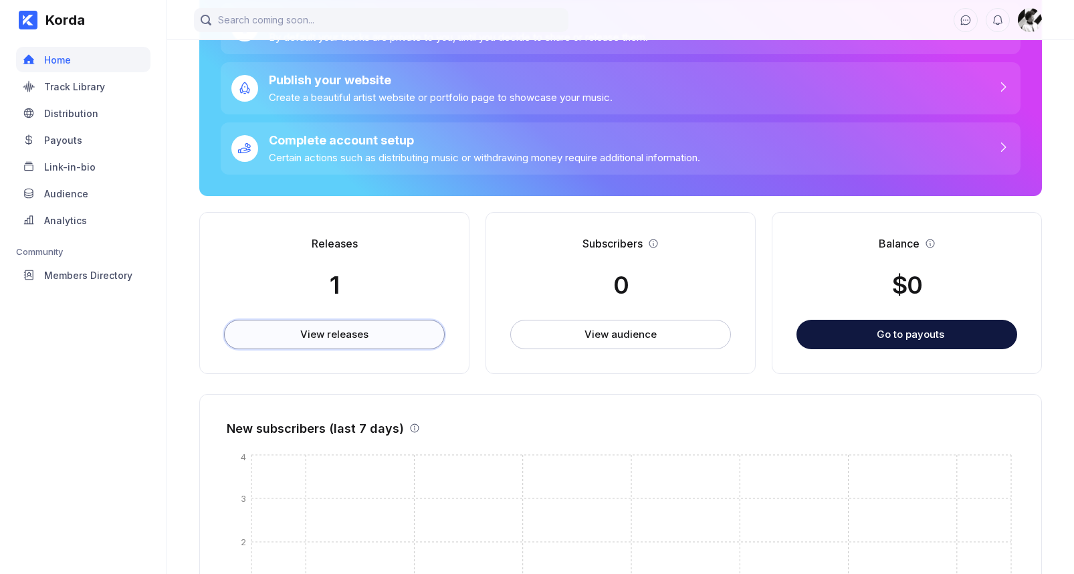
click at [383, 342] on button "View releases" at bounding box center [334, 334] width 221 height 29
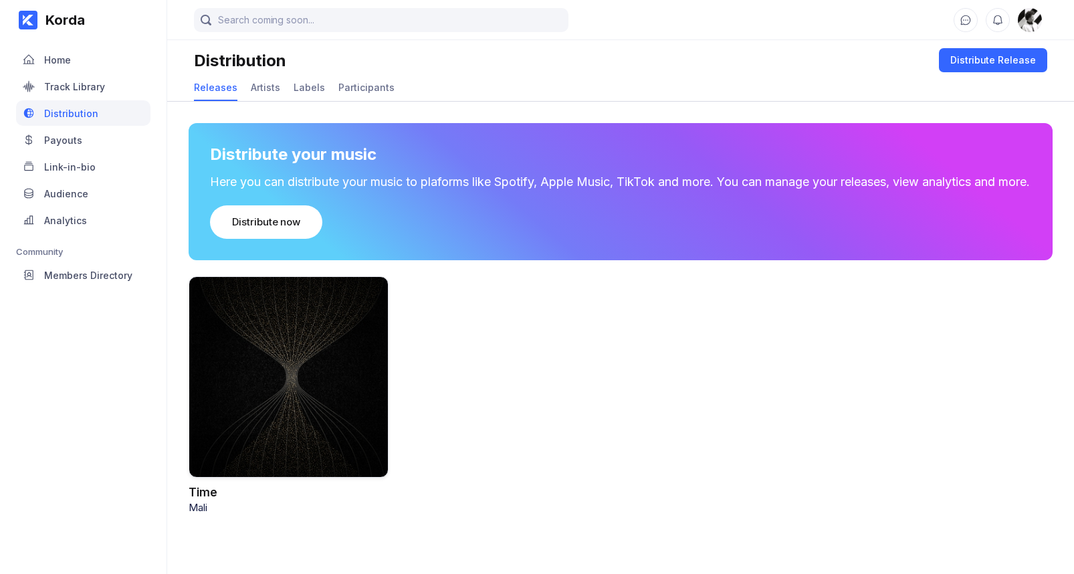
click at [383, 342] on div at bounding box center [289, 376] width 200 height 201
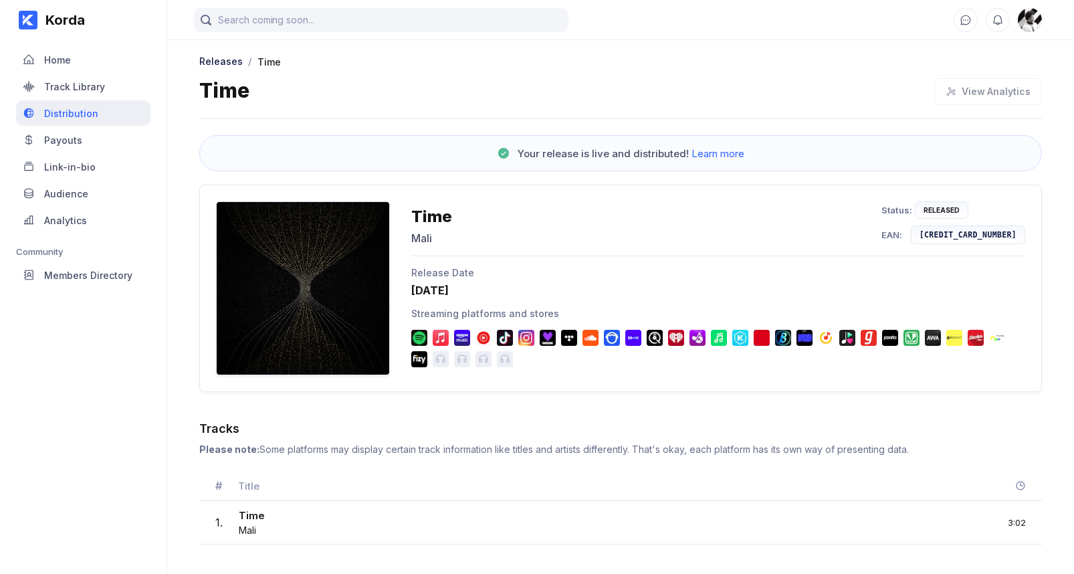
click at [88, 100] on div "Distribution" at bounding box center [83, 112] width 134 height 25
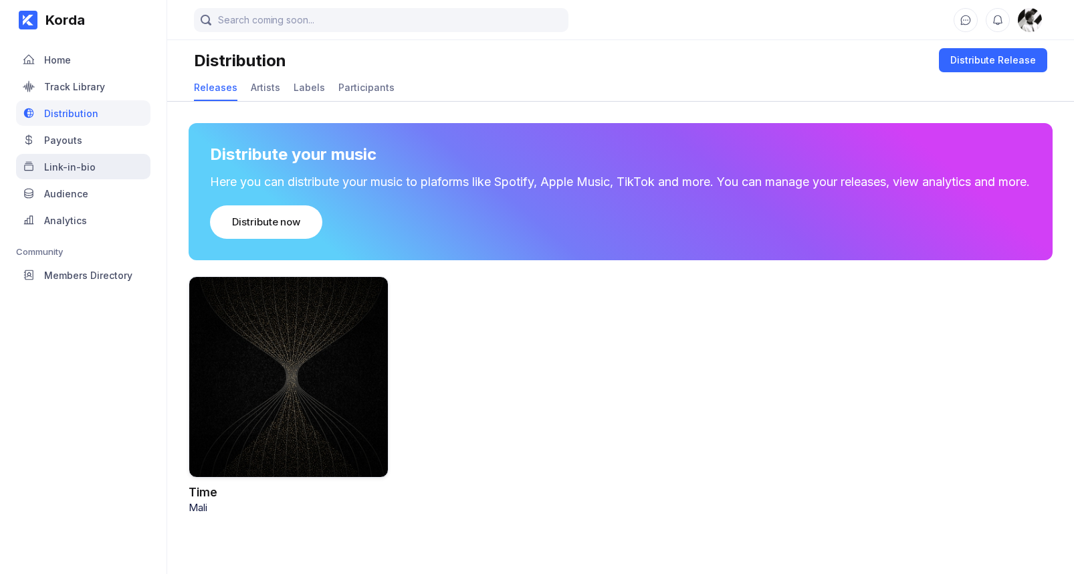
click at [94, 177] on div "Link-in-bio" at bounding box center [83, 166] width 134 height 25
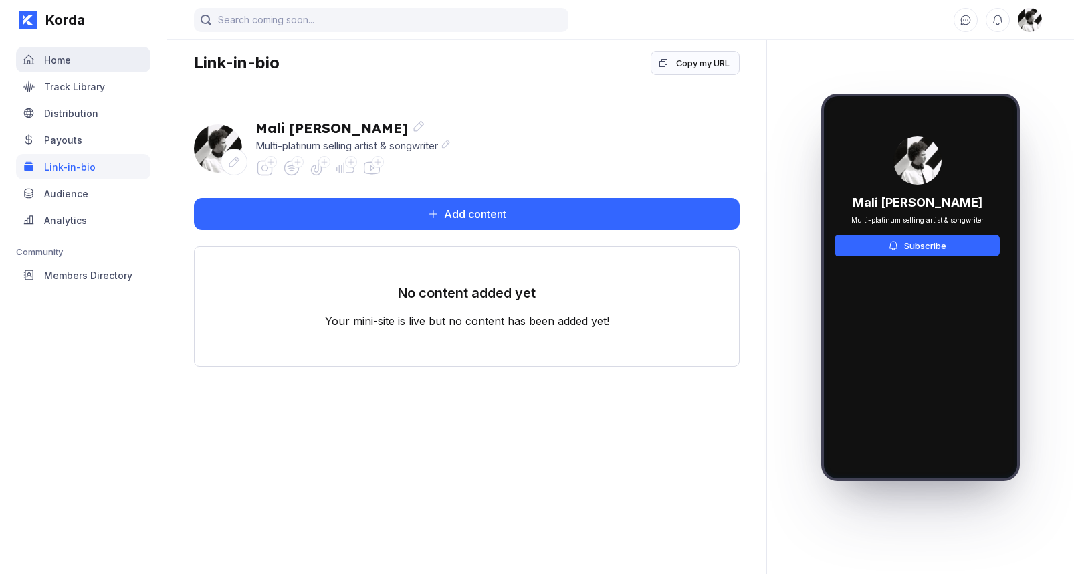
click at [56, 61] on div "Home" at bounding box center [57, 59] width 27 height 11
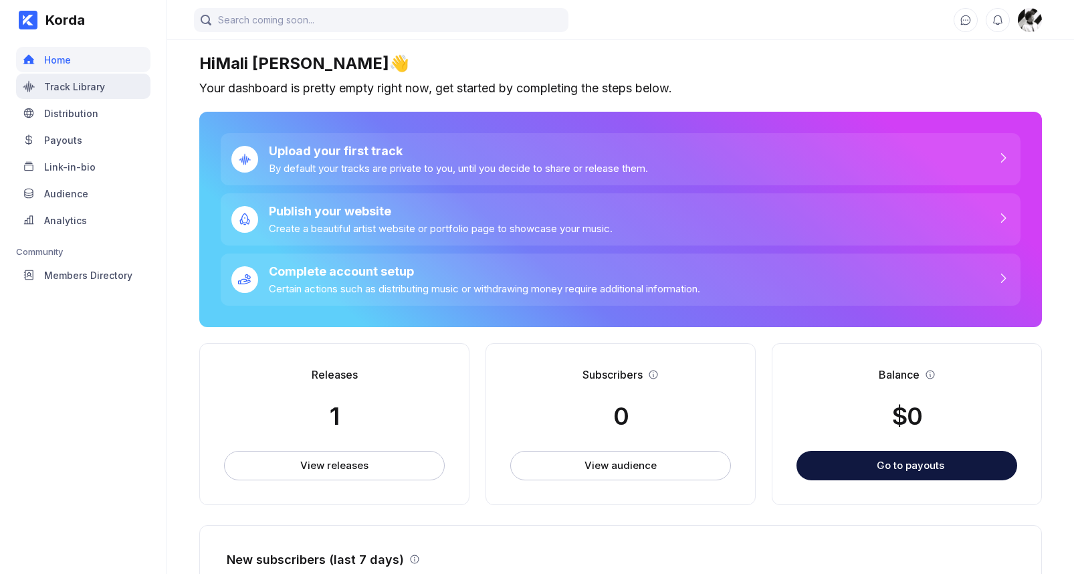
click at [86, 89] on div "Track Library" at bounding box center [74, 86] width 61 height 11
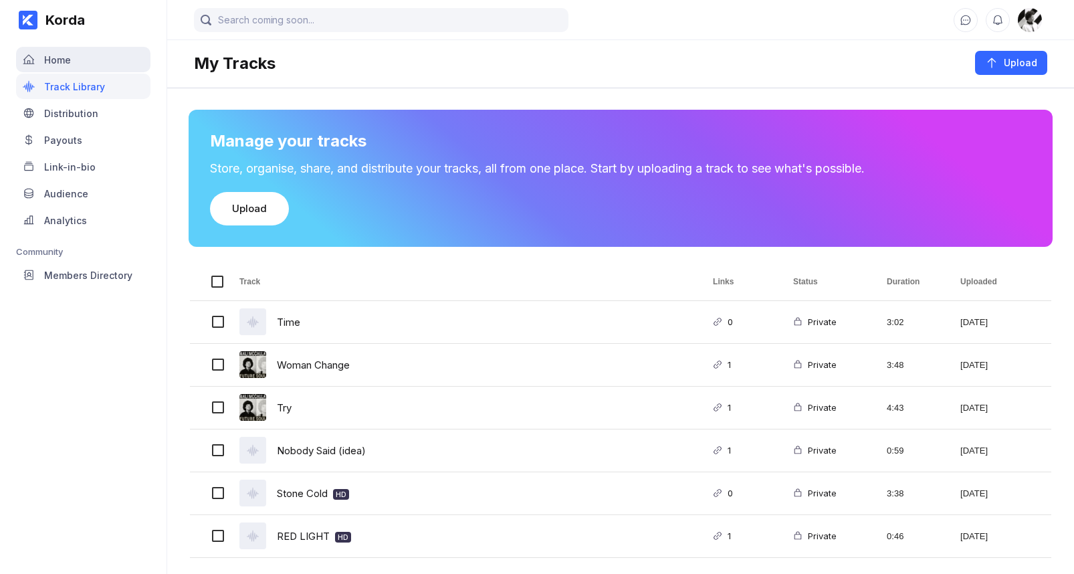
click at [75, 64] on div "Home" at bounding box center [83, 59] width 134 height 25
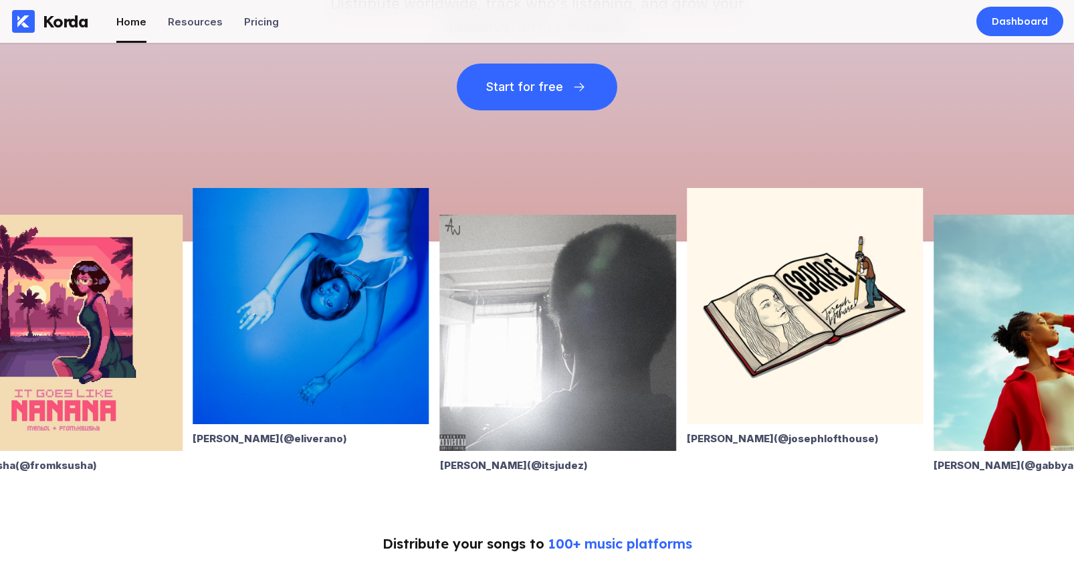
scroll to position [270, 0]
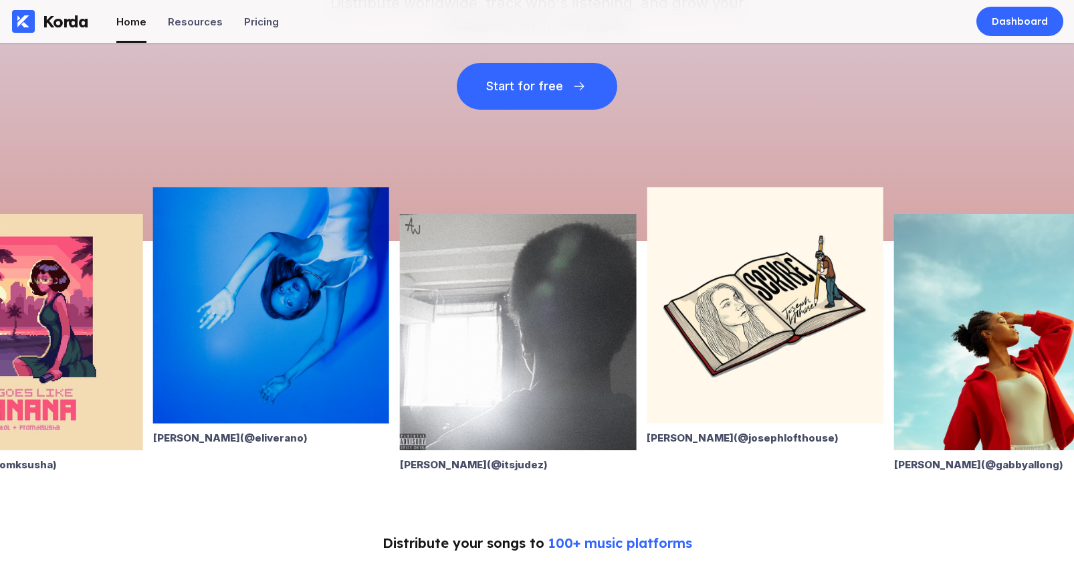
click at [470, 383] on img at bounding box center [518, 332] width 236 height 236
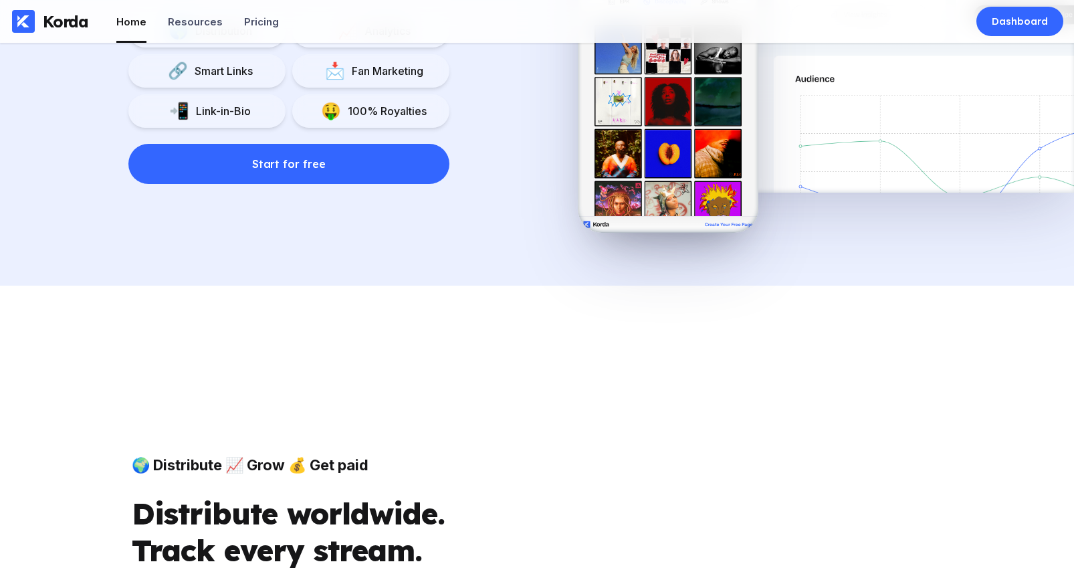
scroll to position [1437, 0]
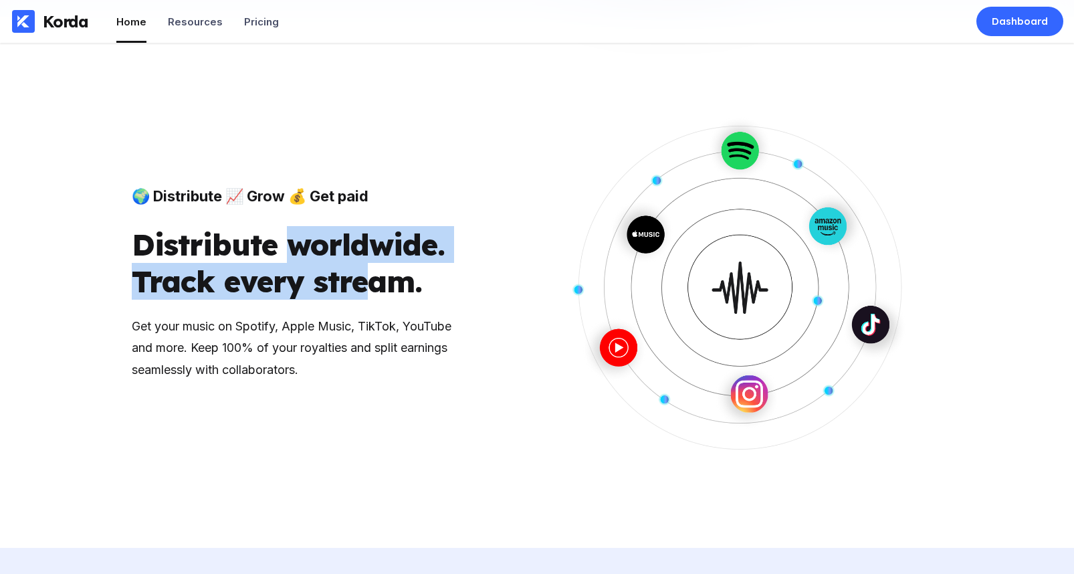
drag, startPoint x: 297, startPoint y: 249, endPoint x: 379, endPoint y: 268, distance: 83.7
click at [375, 268] on div "Distribute worldwide. Track every stream." at bounding box center [292, 263] width 321 height 74
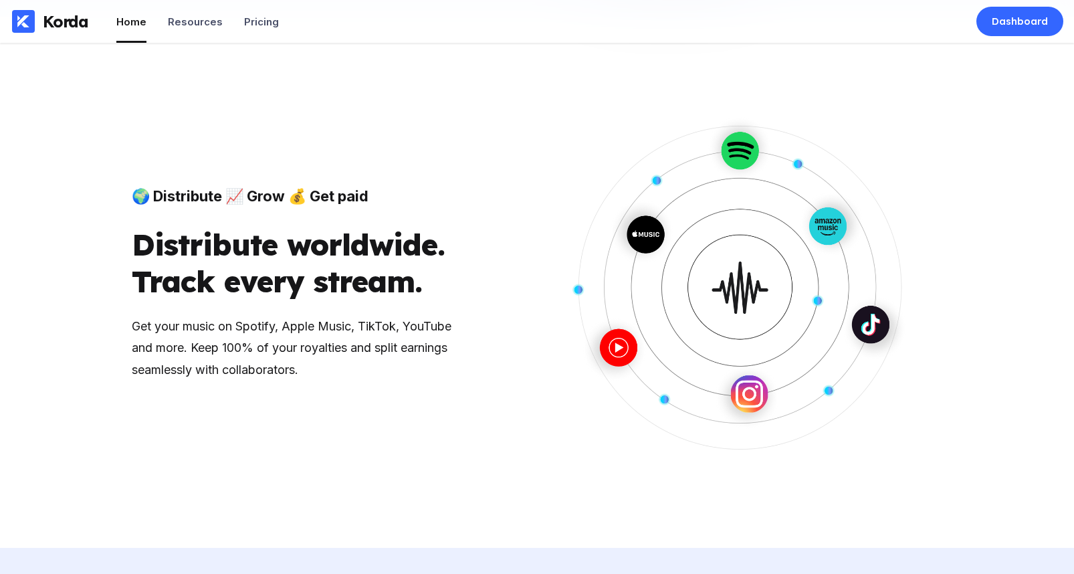
click at [391, 272] on div "Distribute worldwide. Track every stream." at bounding box center [292, 263] width 321 height 74
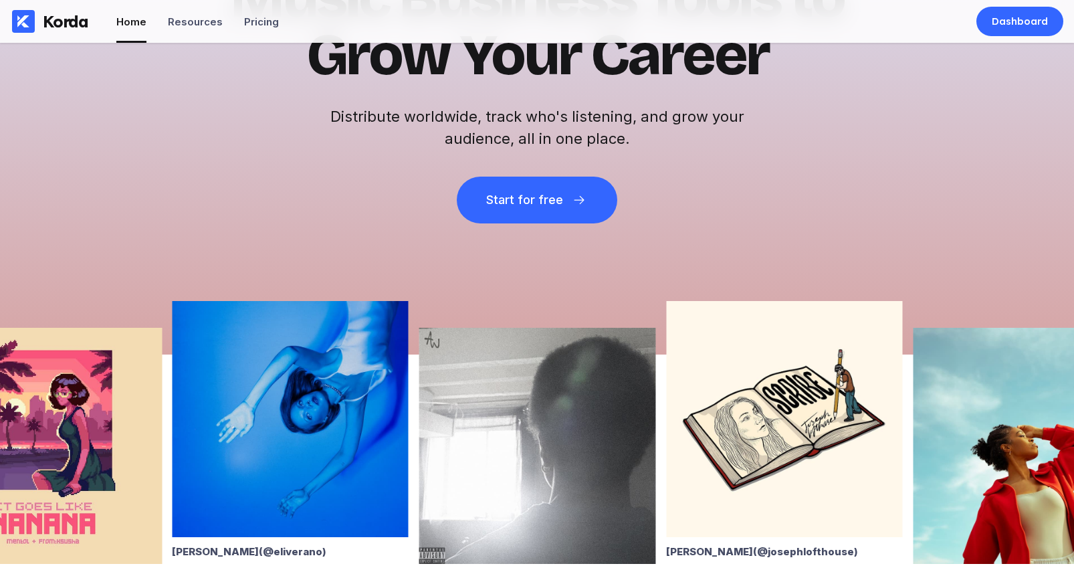
scroll to position [0, 0]
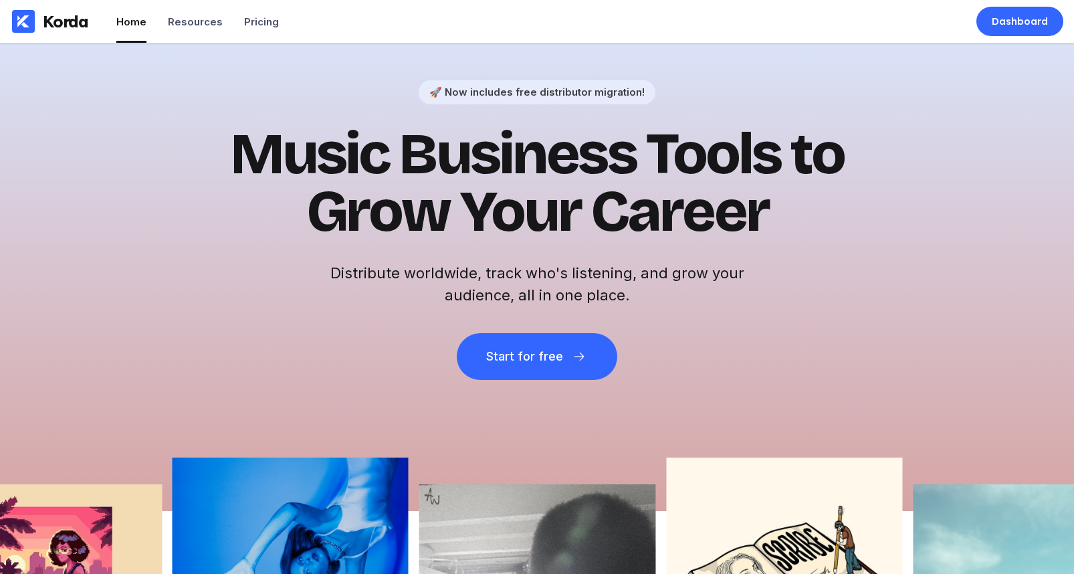
click at [377, 145] on h1 "Music Business Tools to Grow Your Career" at bounding box center [536, 183] width 655 height 115
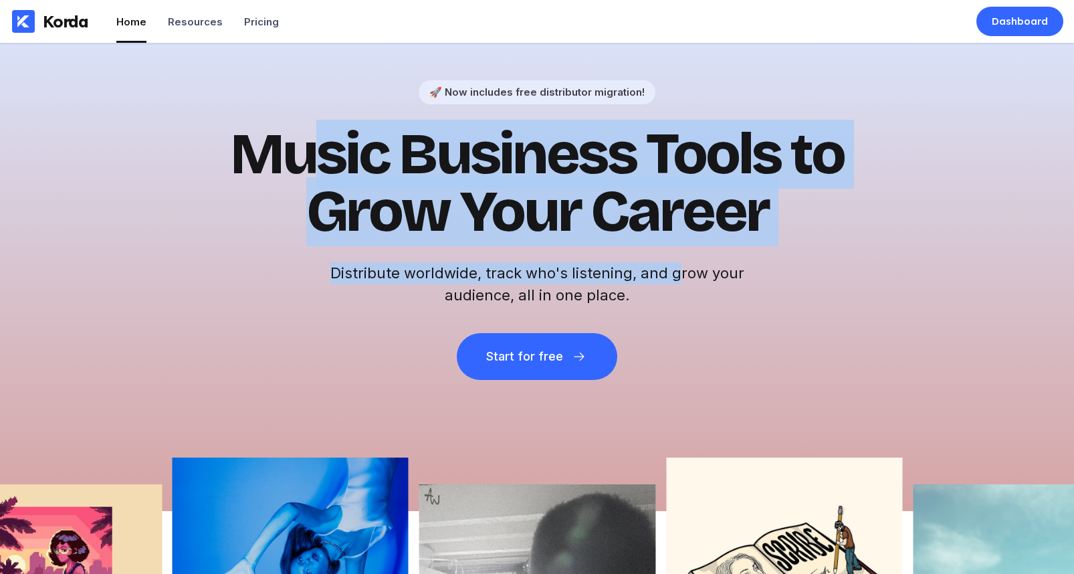
drag, startPoint x: 350, startPoint y: 157, endPoint x: 700, endPoint y: 274, distance: 369.7
click at [688, 272] on div "🚀 Now includes free distributor migration! Music Business Tools to Grow Your Ca…" at bounding box center [536, 230] width 655 height 300
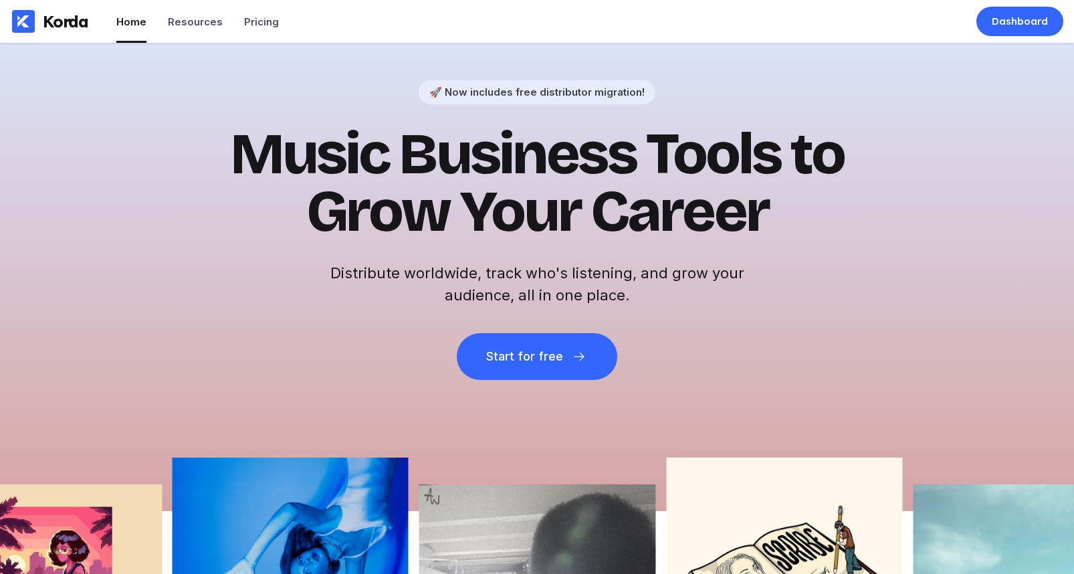
click at [705, 276] on h2 "Distribute worldwide, track who's listening, and grow your audience, all in one…" at bounding box center [537, 284] width 428 height 44
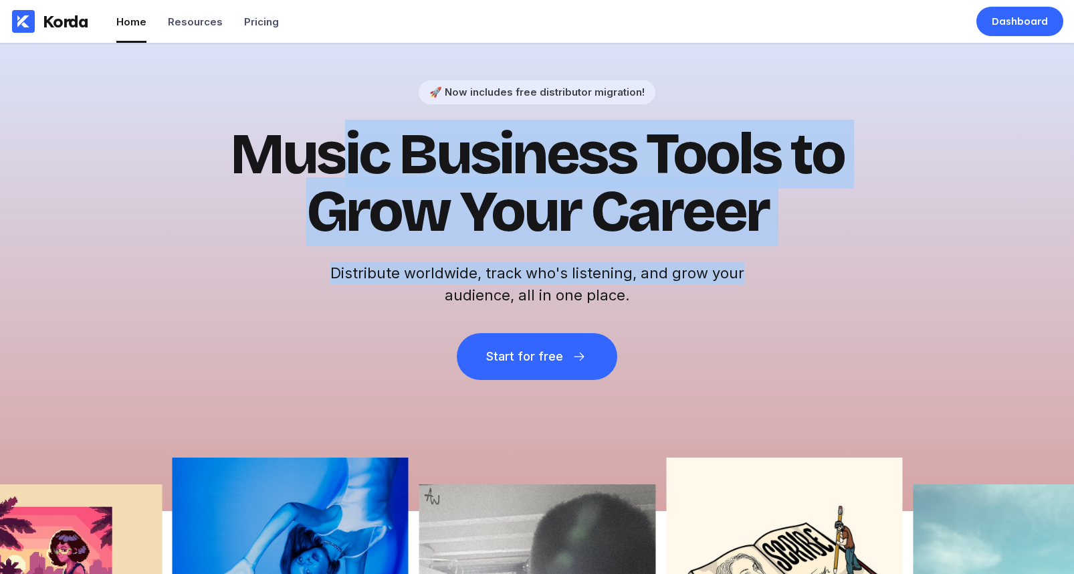
drag, startPoint x: 670, startPoint y: 249, endPoint x: 342, endPoint y: 127, distance: 349.2
click at [342, 127] on div "🚀 Now includes free distributor migration! Music Business Tools to Grow Your Ca…" at bounding box center [536, 230] width 655 height 300
click at [342, 127] on h1 "Music Business Tools to Grow Your Career" at bounding box center [536, 183] width 655 height 115
